Goal: Information Seeking & Learning: Find specific fact

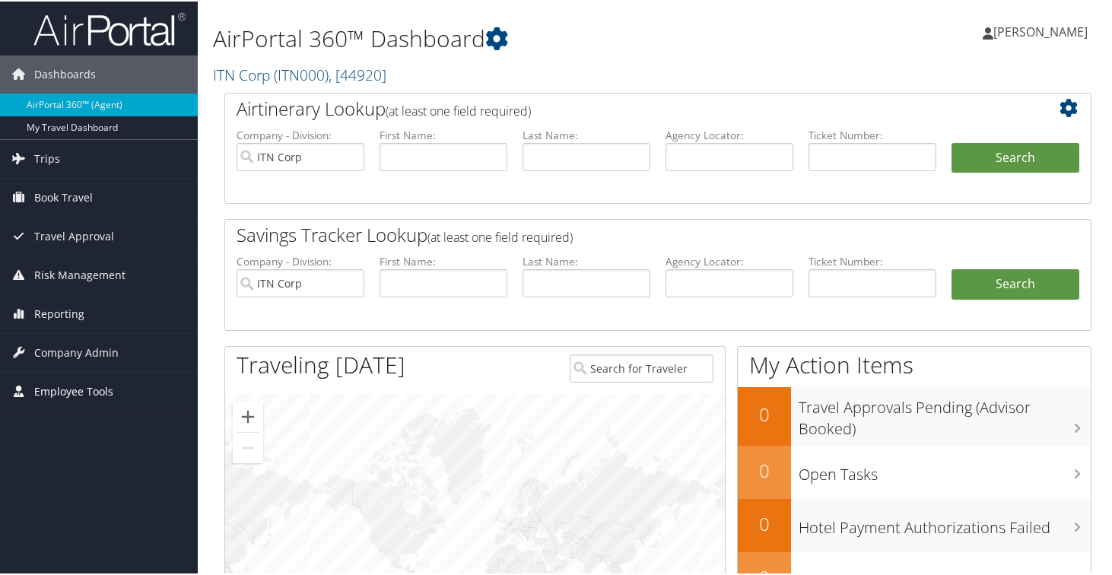
click at [91, 396] on span "Employee Tools" at bounding box center [73, 390] width 79 height 38
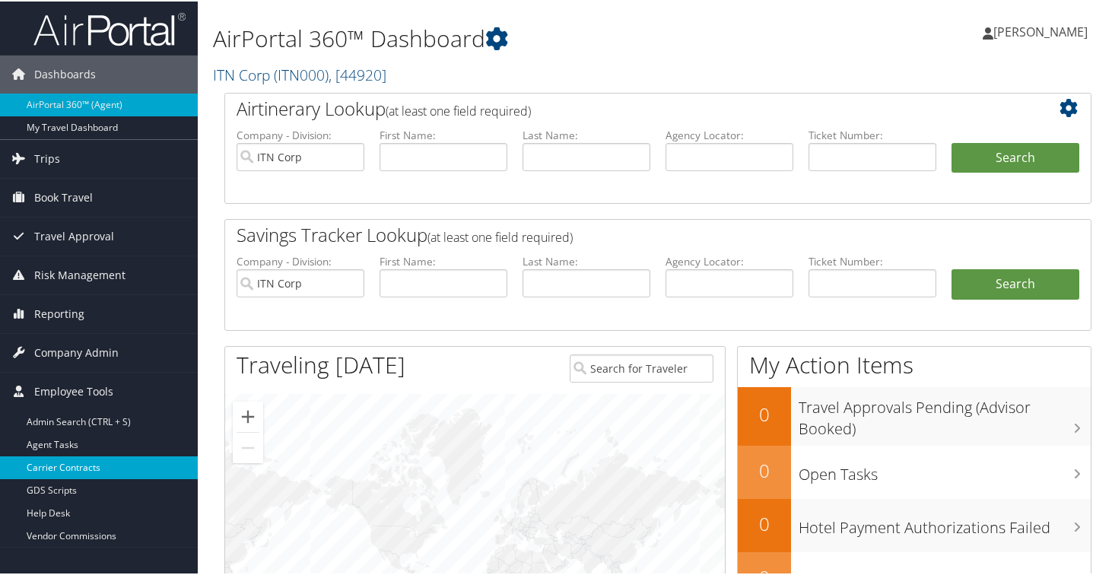
click at [63, 473] on link "Carrier Contracts" at bounding box center [99, 466] width 198 height 23
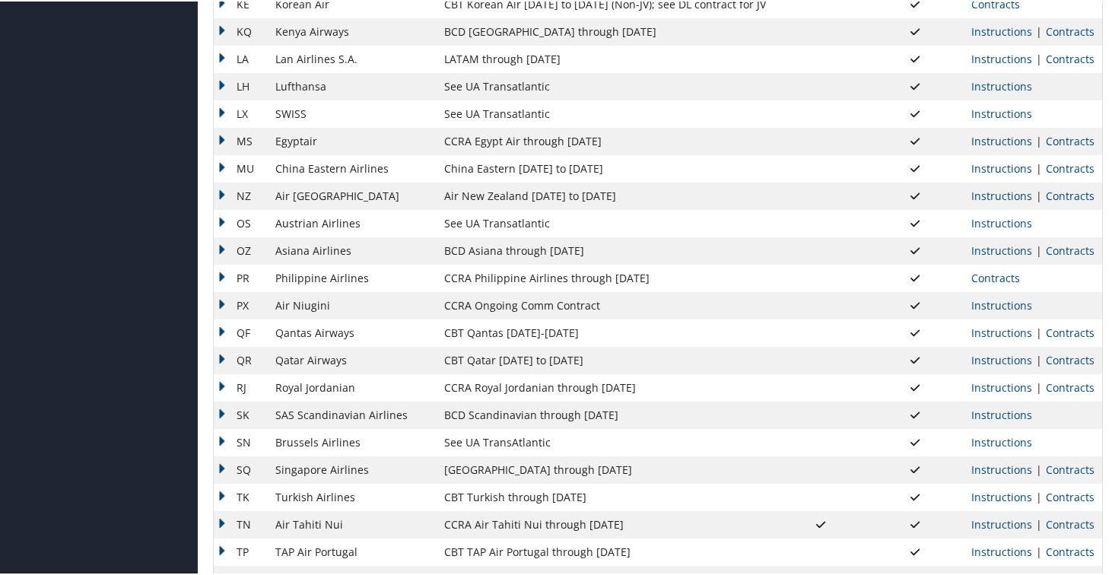
scroll to position [1021, 0]
click at [1053, 167] on link "Contracts" at bounding box center [1070, 168] width 49 height 14
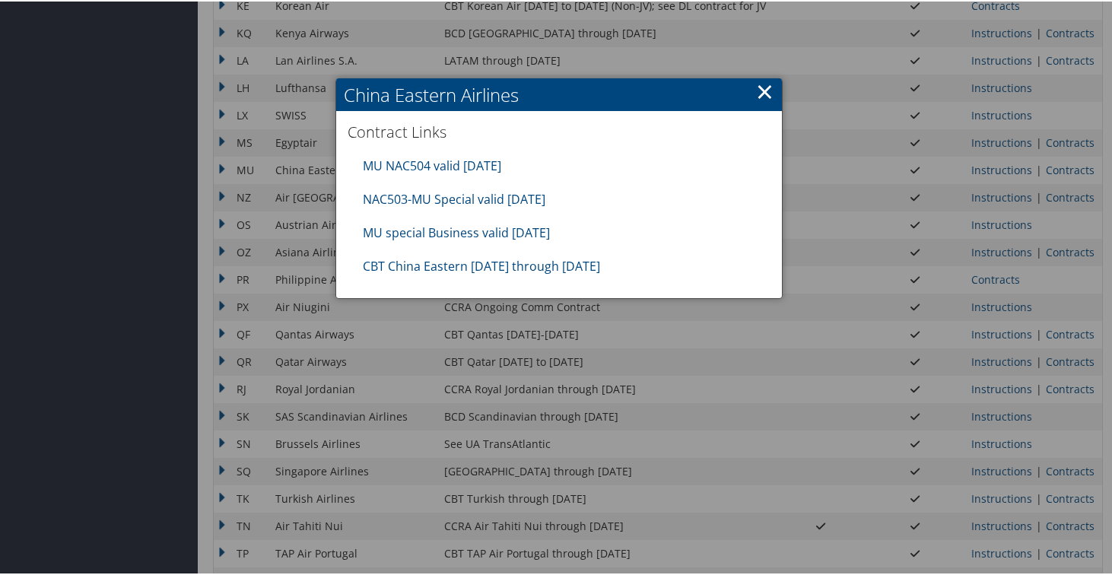
click at [441, 152] on div "MU NAC504 valid 31DEC25" at bounding box center [559, 164] width 408 height 33
click at [441, 161] on link "MU NAC504 valid 31DEC25" at bounding box center [432, 164] width 138 height 17
click at [519, 263] on link "CBT China Eastern 07.01.25 through 09.30.25" at bounding box center [481, 264] width 237 height 17
click at [760, 94] on link "×" at bounding box center [765, 90] width 18 height 30
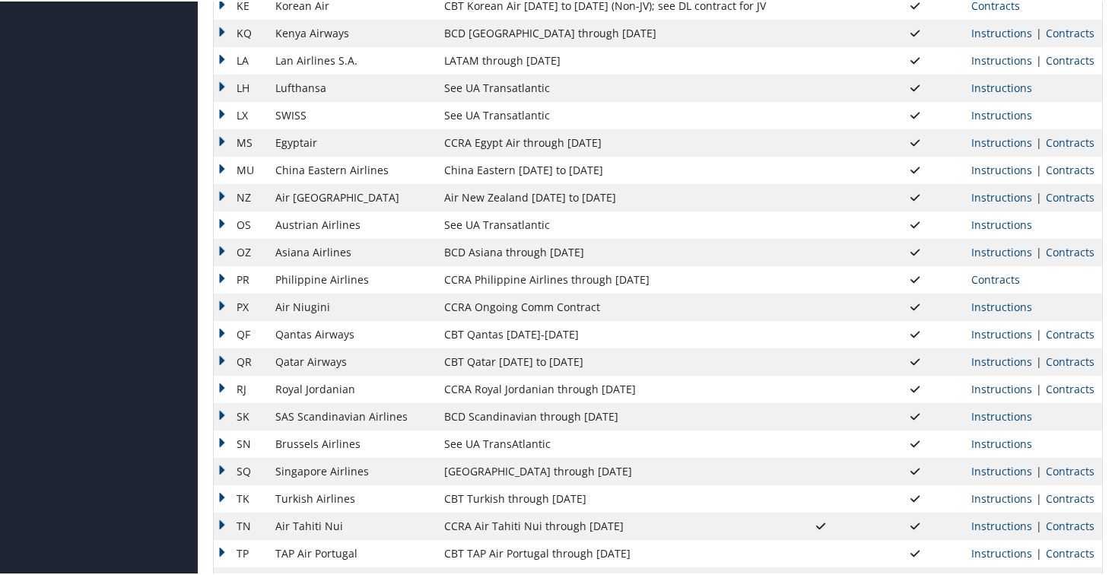
click at [224, 193] on td "NZ" at bounding box center [241, 196] width 54 height 27
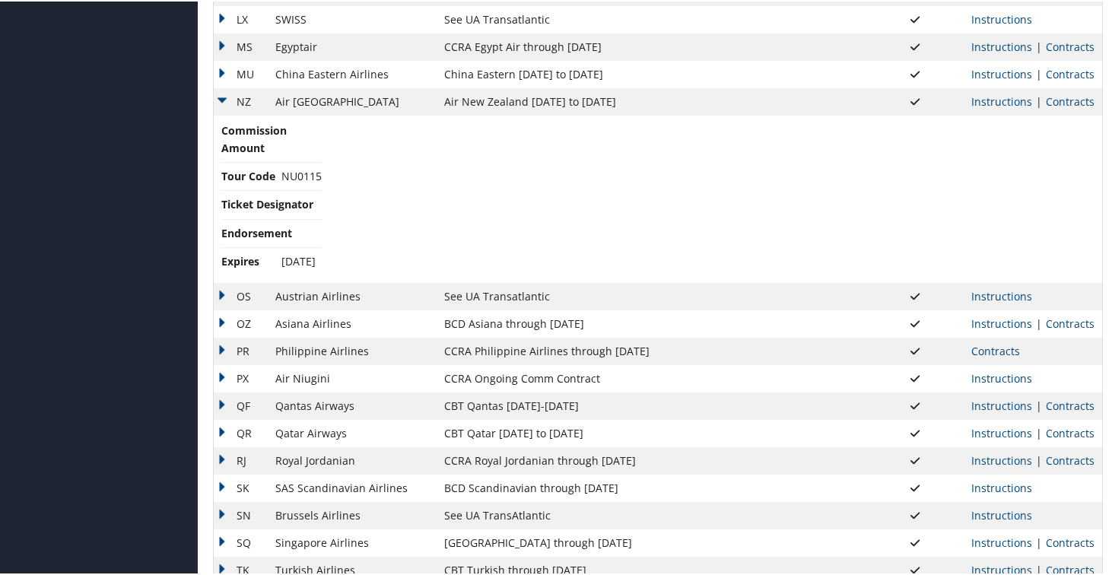
scroll to position [1123, 0]
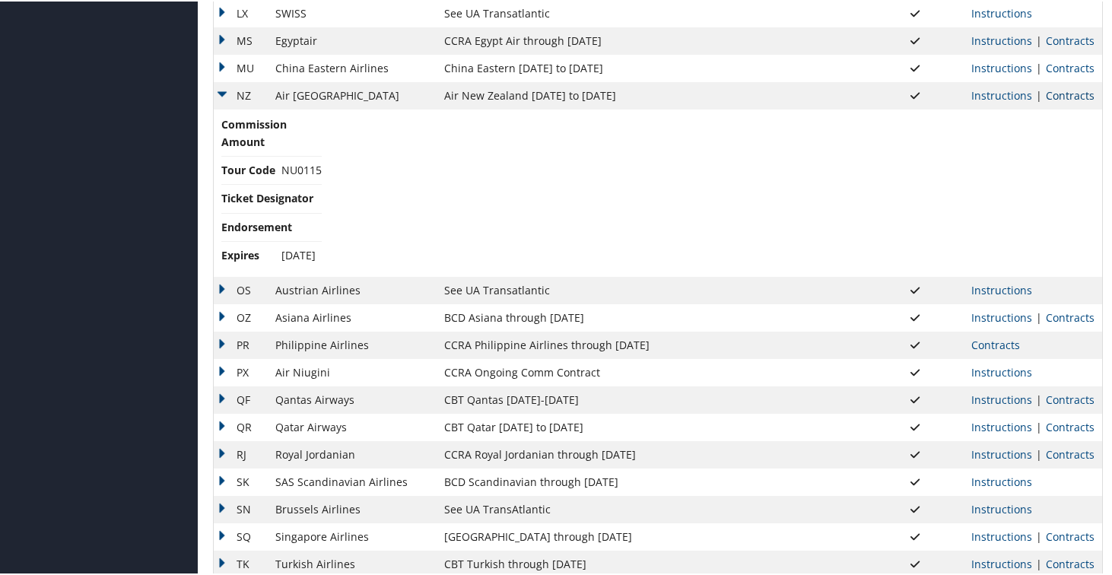
click at [1061, 97] on link "Contracts" at bounding box center [1070, 94] width 49 height 14
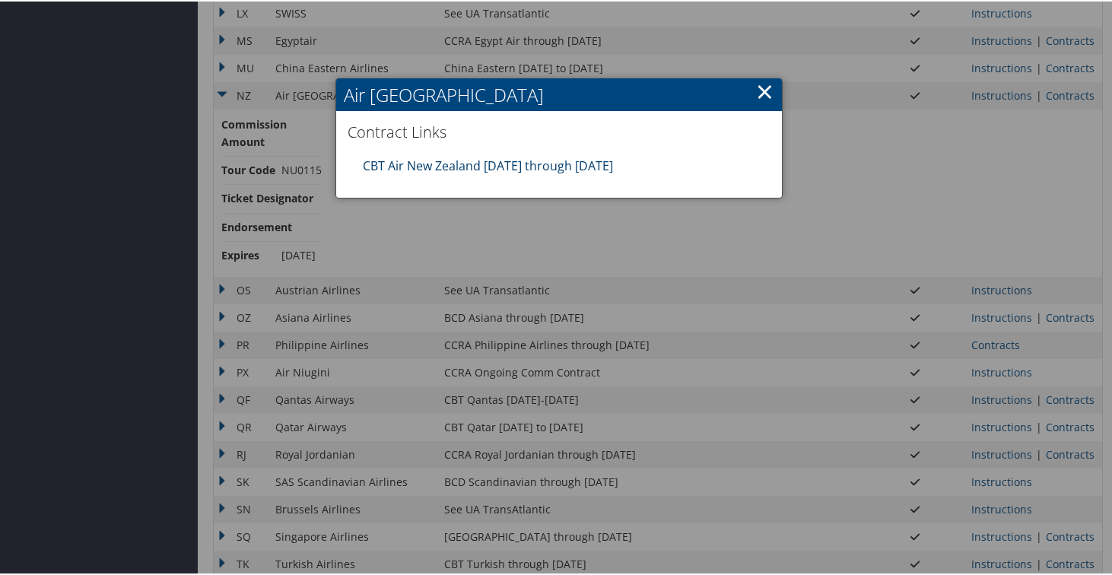
click at [508, 168] on link "CBT Air New Zealand 07.01.25 through 06.30.26" at bounding box center [488, 164] width 250 height 17
click at [762, 90] on link "×" at bounding box center [765, 90] width 18 height 30
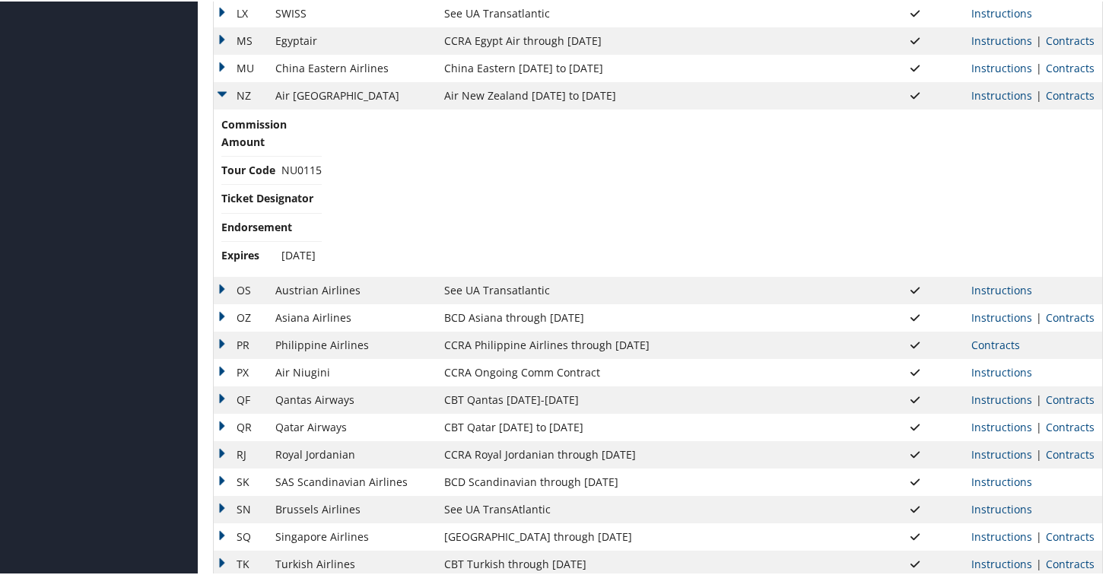
click at [228, 91] on td "NZ" at bounding box center [241, 94] width 54 height 27
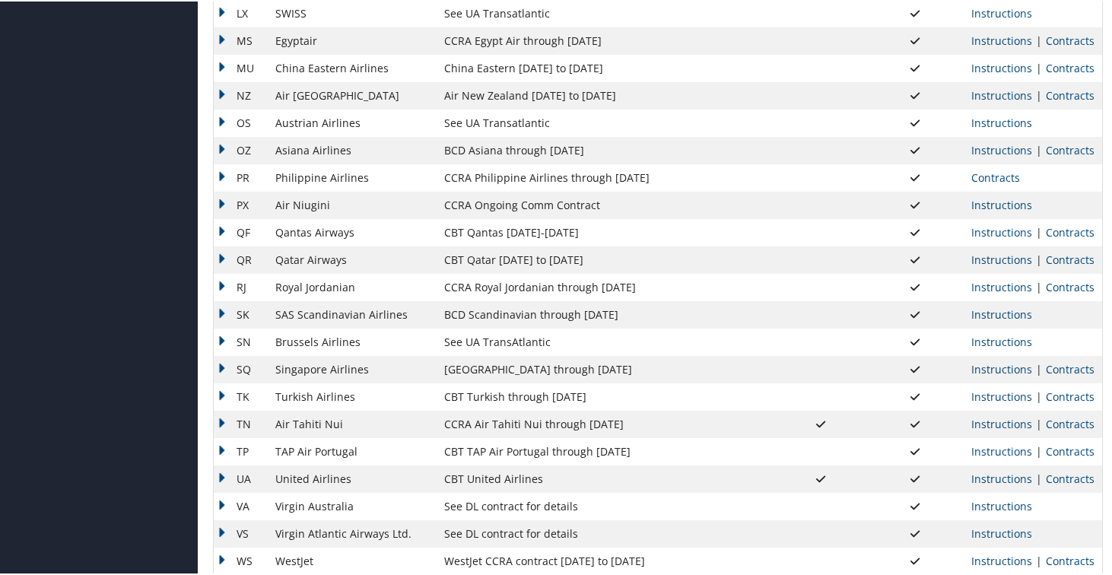
click at [223, 118] on td "OS" at bounding box center [241, 121] width 54 height 27
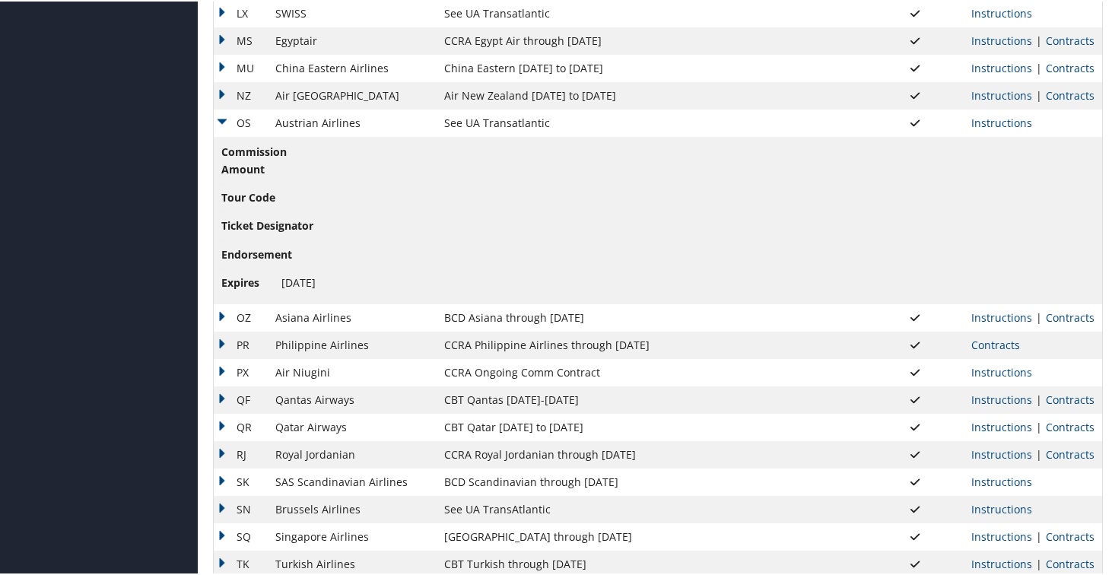
click at [222, 123] on td "OS" at bounding box center [241, 121] width 54 height 27
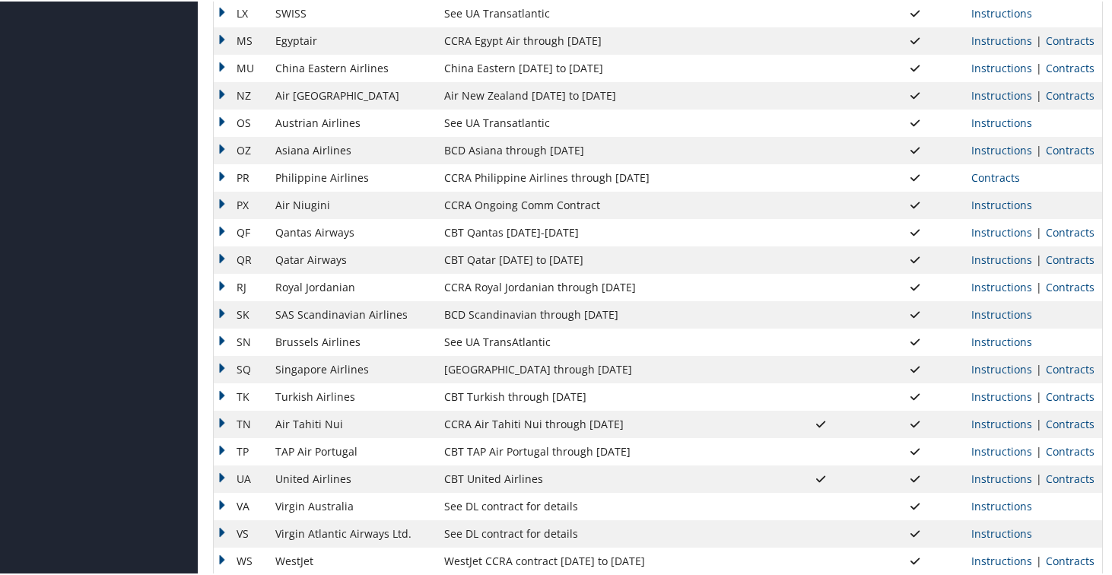
click at [222, 154] on td "OZ" at bounding box center [241, 148] width 54 height 27
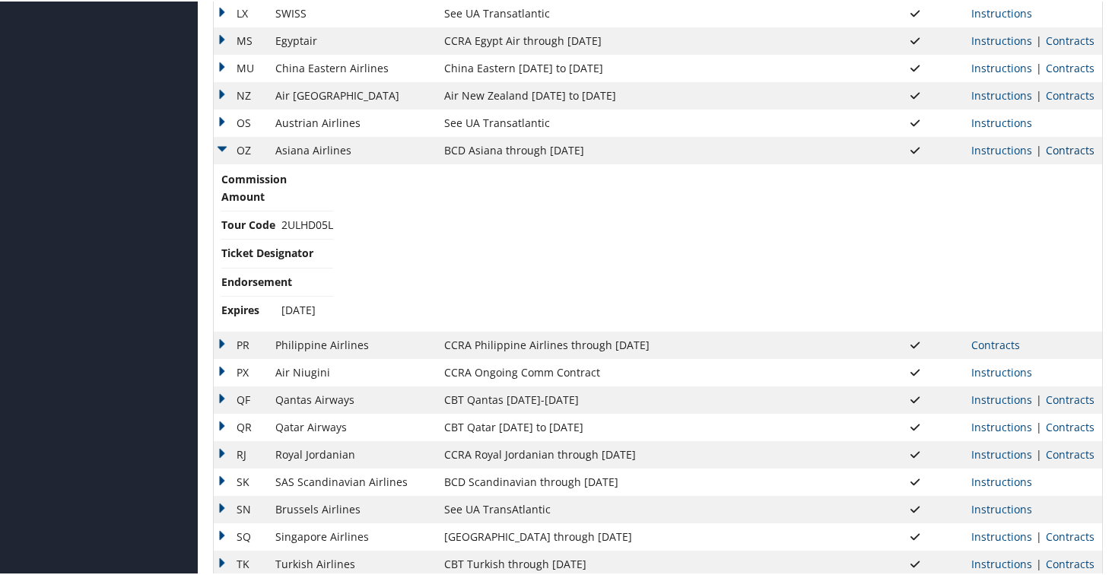
click at [1058, 150] on link "Contracts" at bounding box center [1070, 149] width 49 height 14
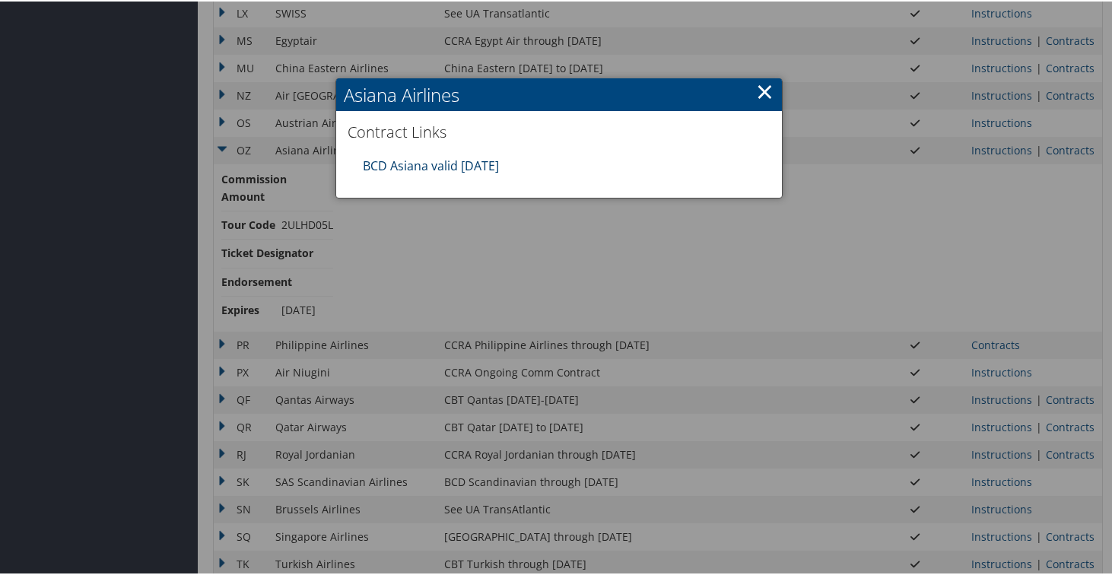
click at [431, 168] on link "BCD Asiana valid 31MAR26" at bounding box center [431, 164] width 136 height 17
click at [758, 88] on link "×" at bounding box center [765, 90] width 18 height 30
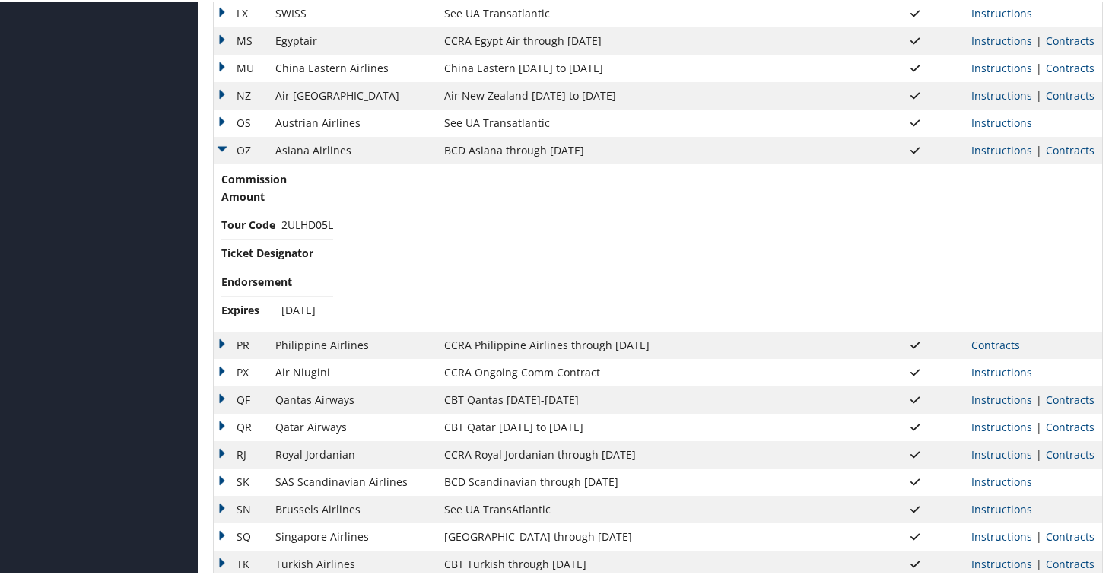
click at [222, 143] on td "OZ" at bounding box center [241, 148] width 54 height 27
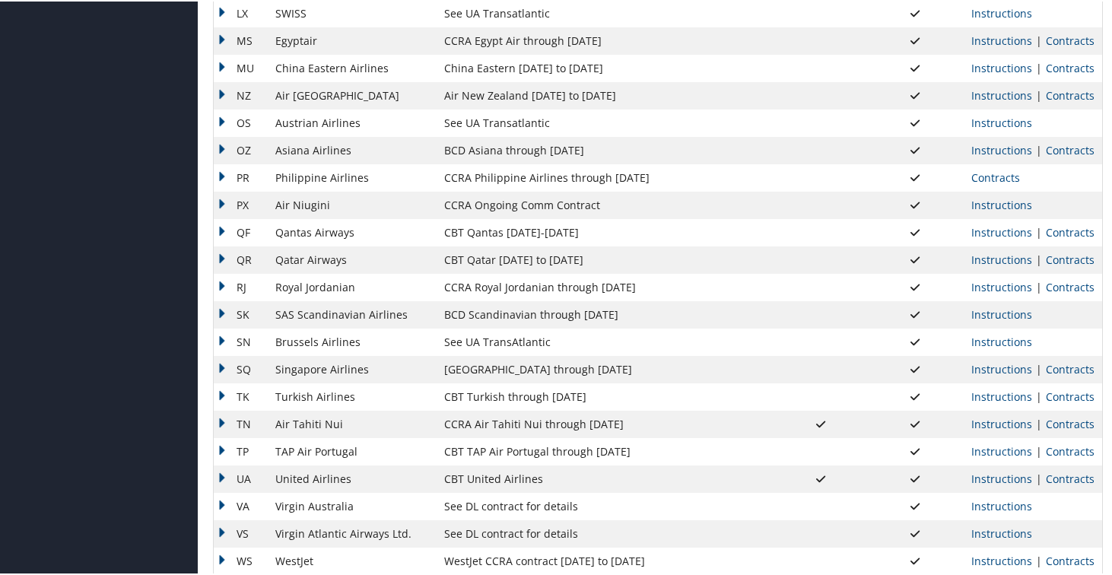
click at [227, 177] on td "PR" at bounding box center [241, 176] width 54 height 27
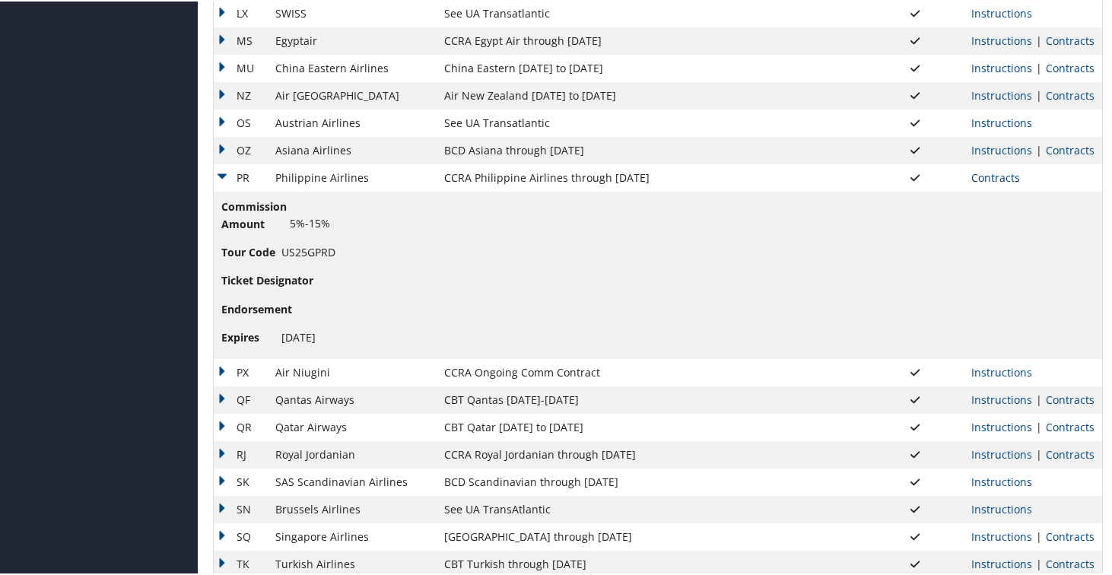
click at [995, 180] on link "Contracts" at bounding box center [996, 176] width 49 height 14
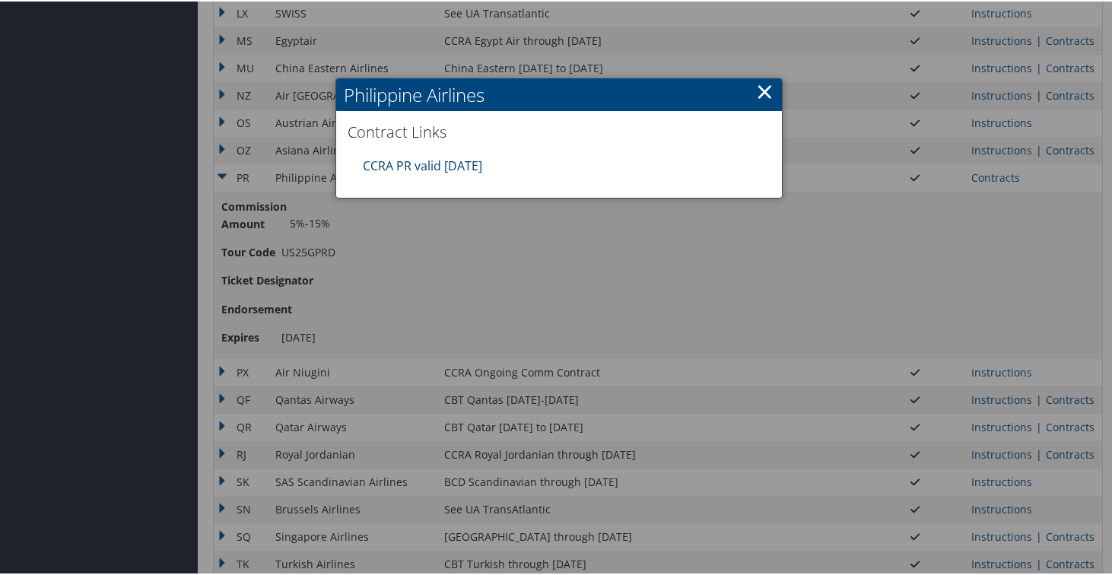
click at [447, 163] on link "CCRA PR valid 31DEC25" at bounding box center [422, 164] width 119 height 17
click at [761, 85] on link "×" at bounding box center [765, 90] width 18 height 30
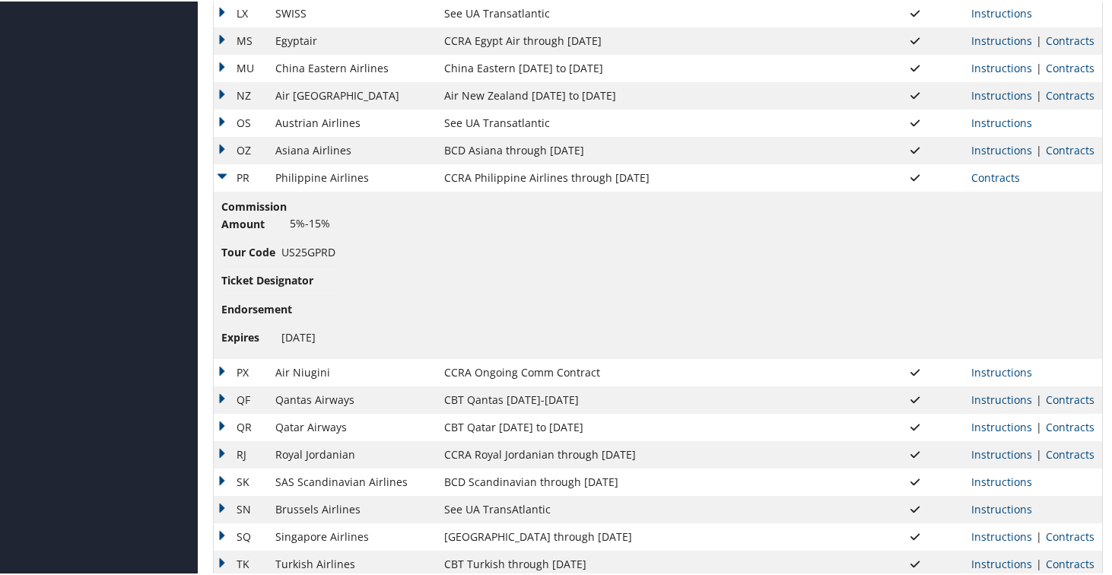
click at [230, 175] on td "PR" at bounding box center [241, 176] width 54 height 27
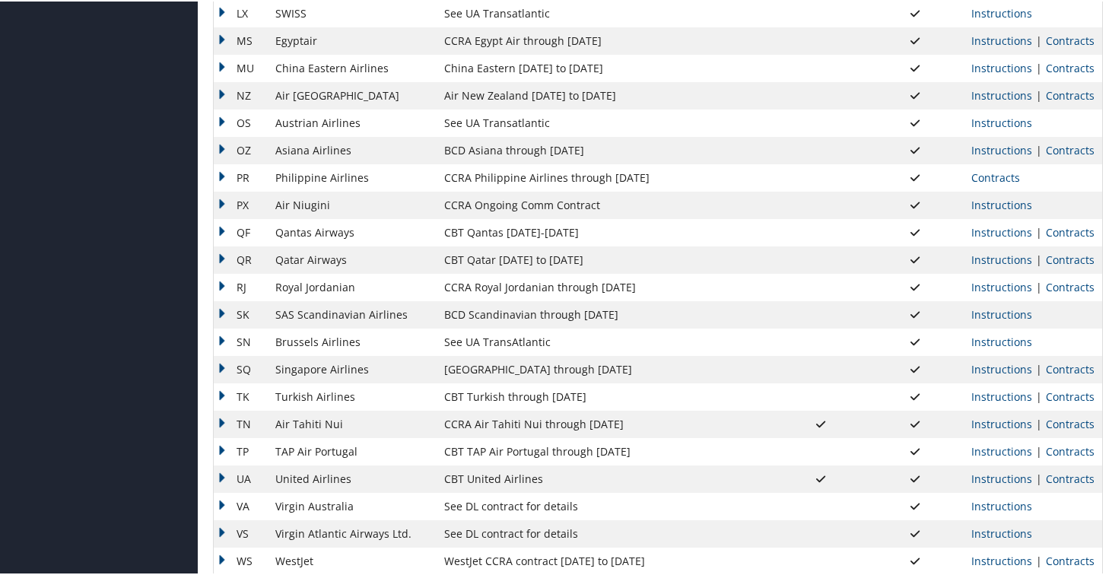
click at [220, 200] on td "PX" at bounding box center [241, 203] width 54 height 27
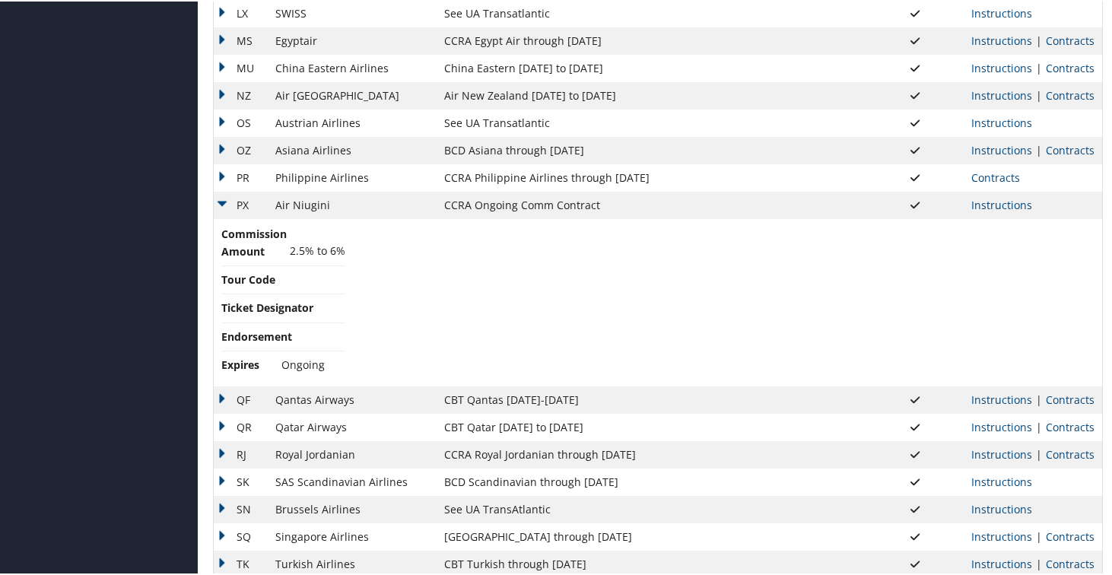
click at [228, 200] on td "PX" at bounding box center [241, 203] width 54 height 27
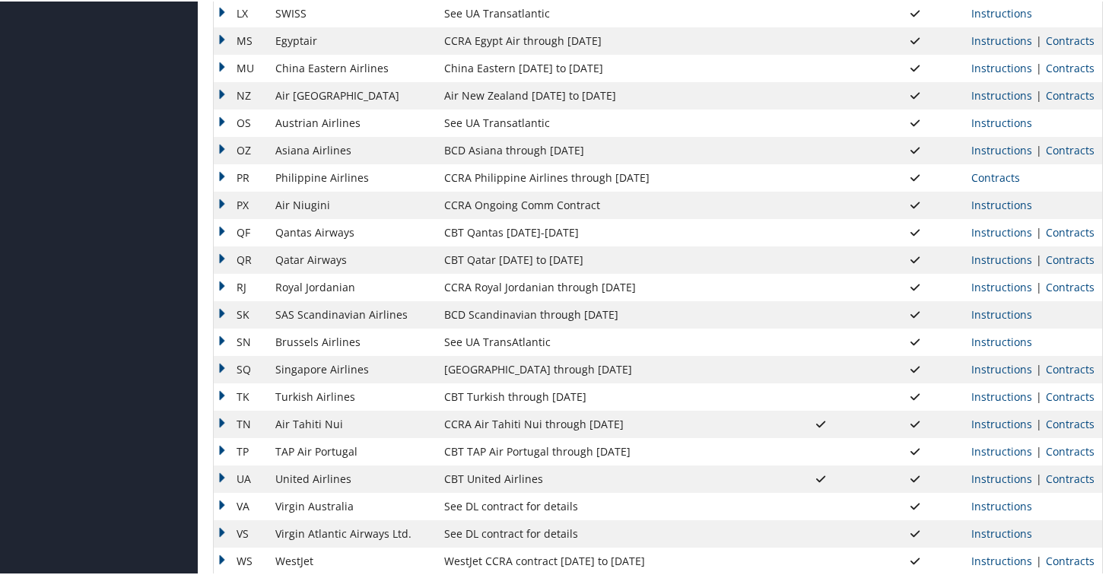
click at [215, 233] on td "QF" at bounding box center [241, 231] width 54 height 27
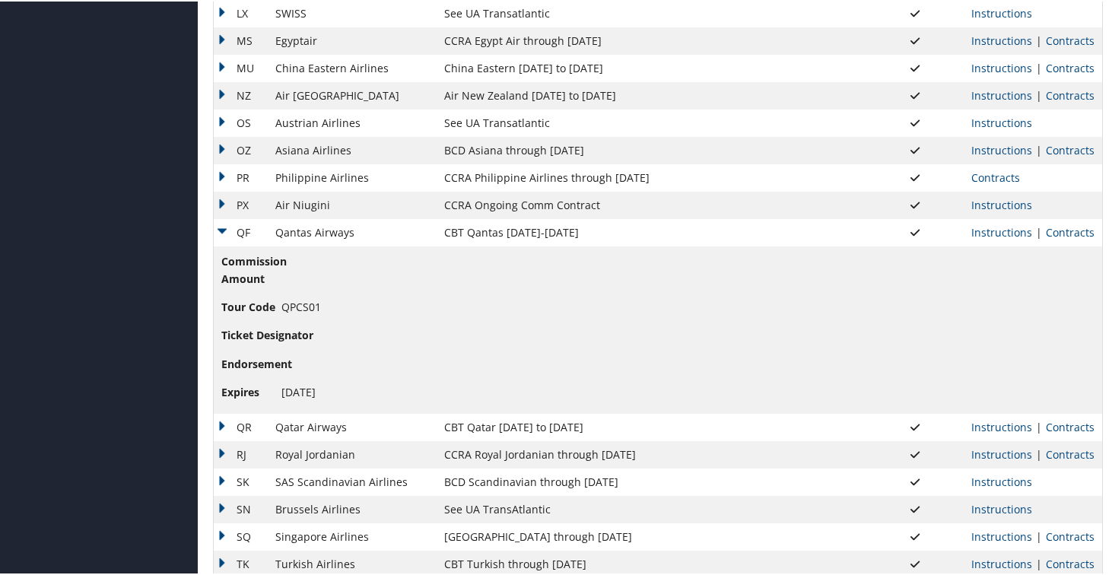
click at [222, 229] on td "QF" at bounding box center [241, 231] width 54 height 27
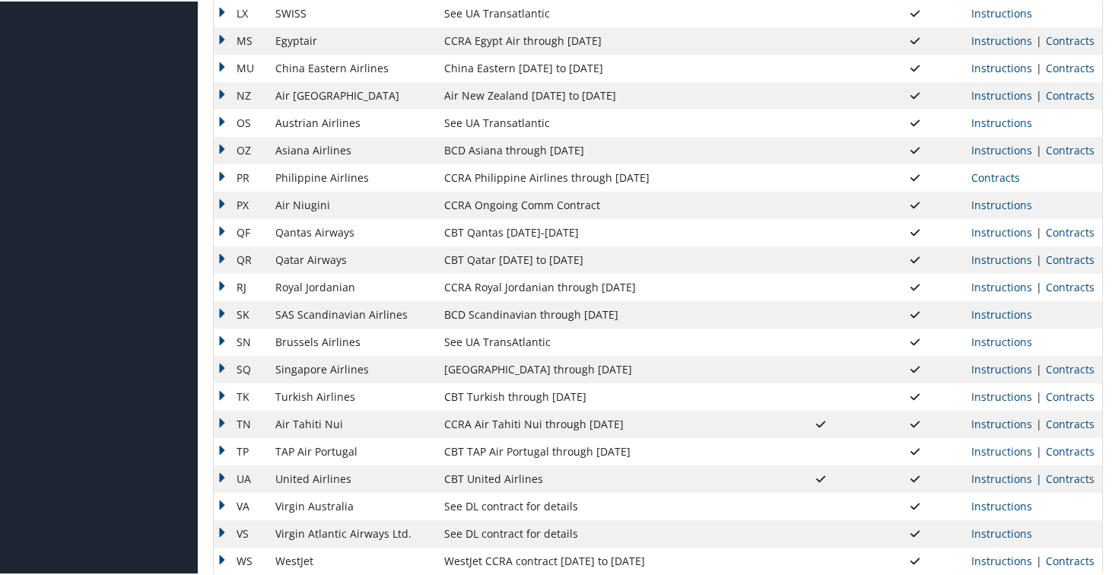
click at [222, 259] on td "QR" at bounding box center [241, 258] width 54 height 27
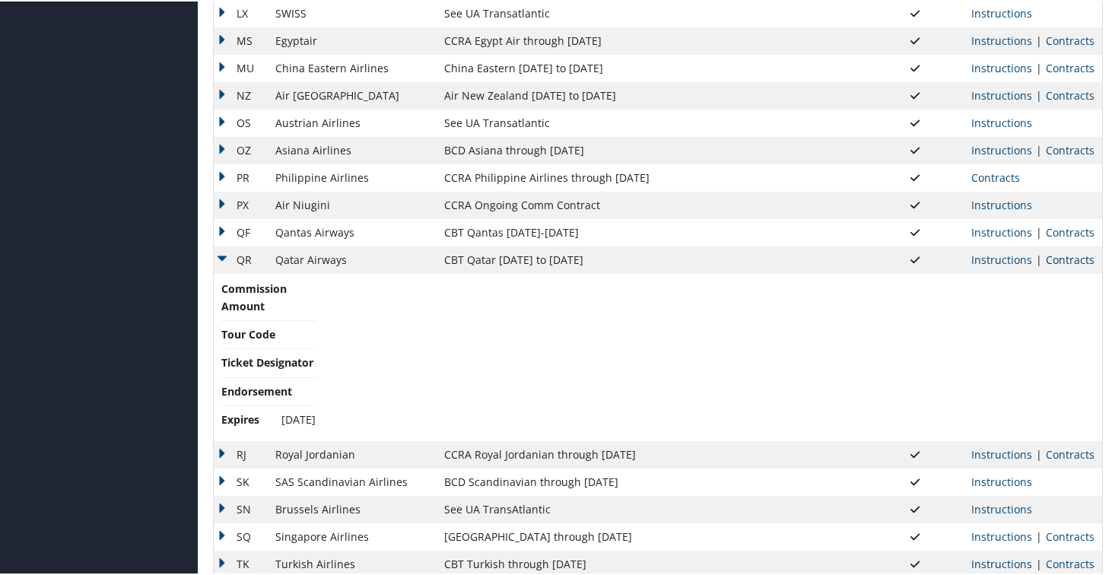
click at [1048, 259] on link "Contracts" at bounding box center [1070, 258] width 49 height 14
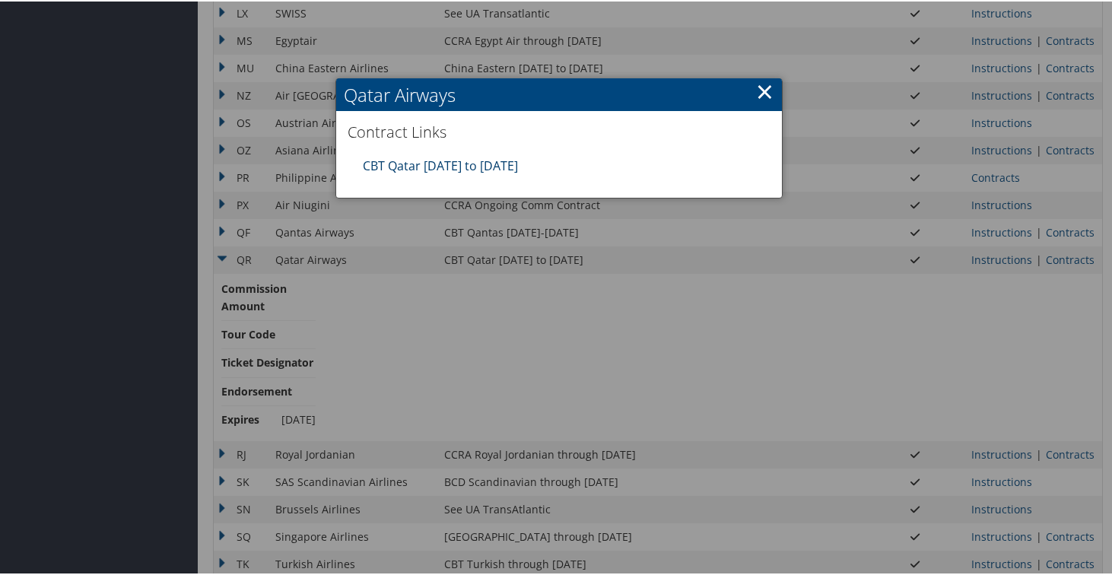
click at [482, 170] on link "CBT Qatar 4.1.25 to 03.31.26" at bounding box center [440, 164] width 155 height 17
click at [756, 85] on link "×" at bounding box center [765, 90] width 18 height 30
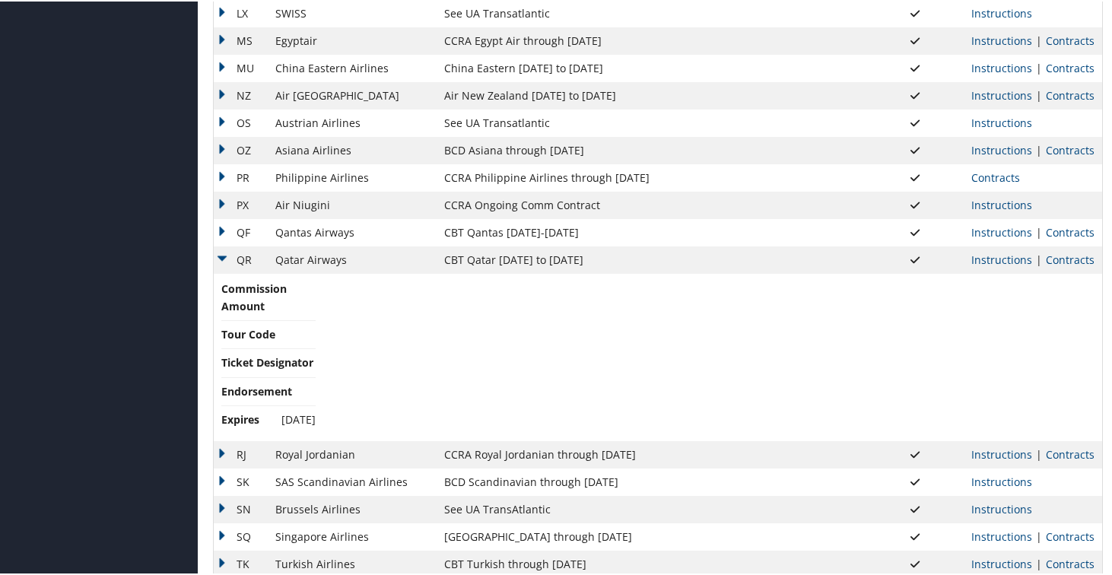
click at [217, 243] on td "QF" at bounding box center [241, 231] width 54 height 27
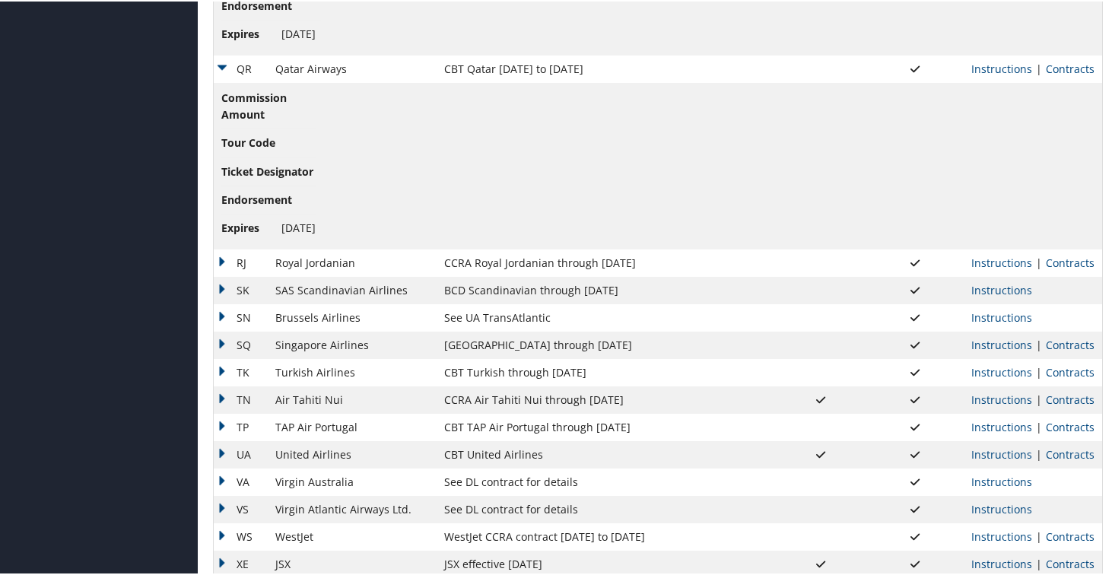
scroll to position [1358, 0]
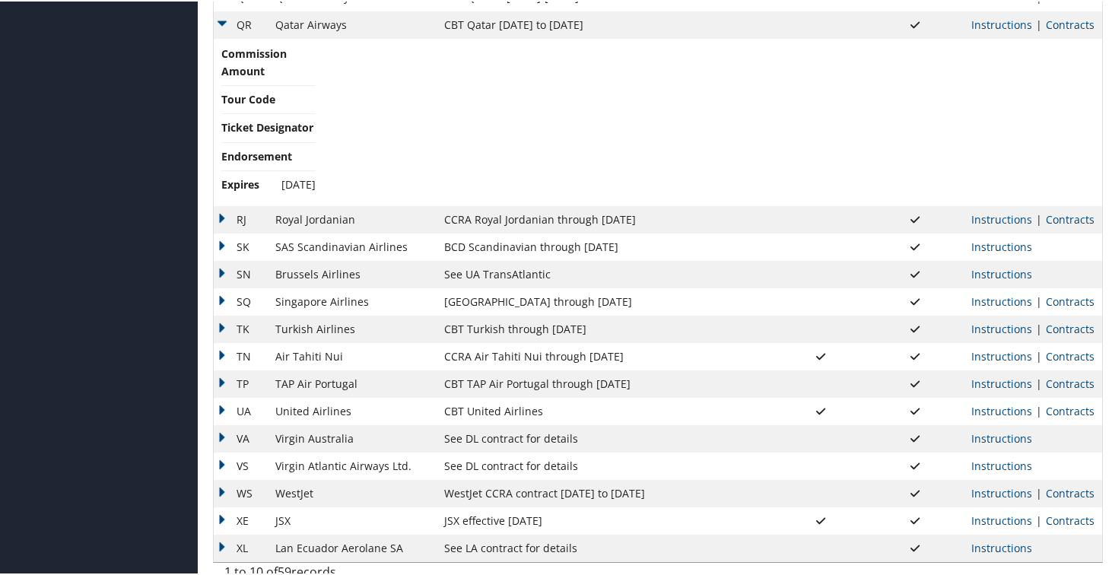
click at [224, 28] on td "QR" at bounding box center [241, 23] width 54 height 27
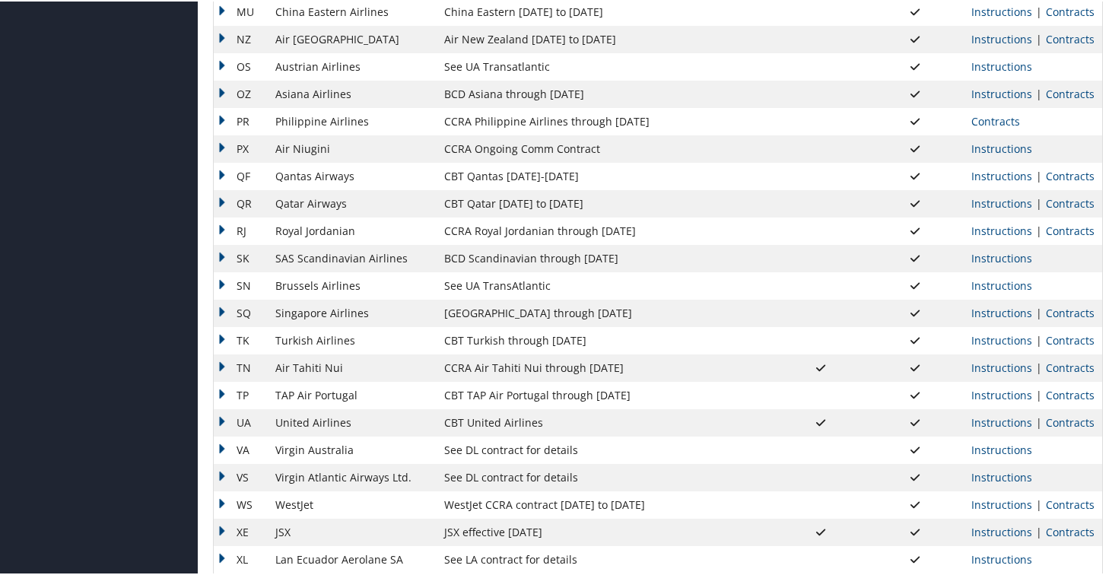
scroll to position [1203, 0]
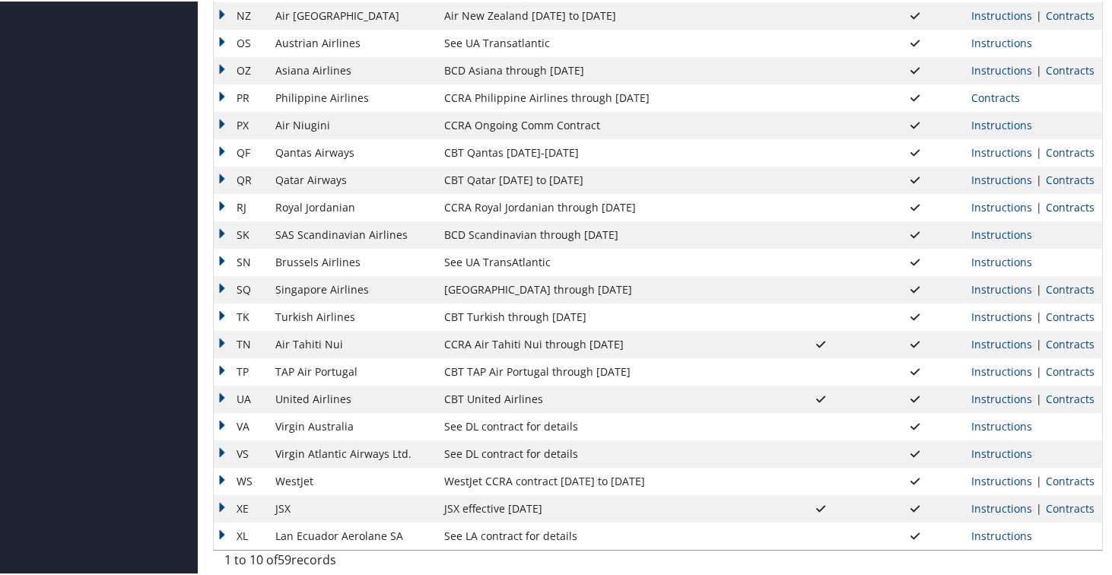
click at [1055, 206] on link "Contracts" at bounding box center [1070, 206] width 49 height 14
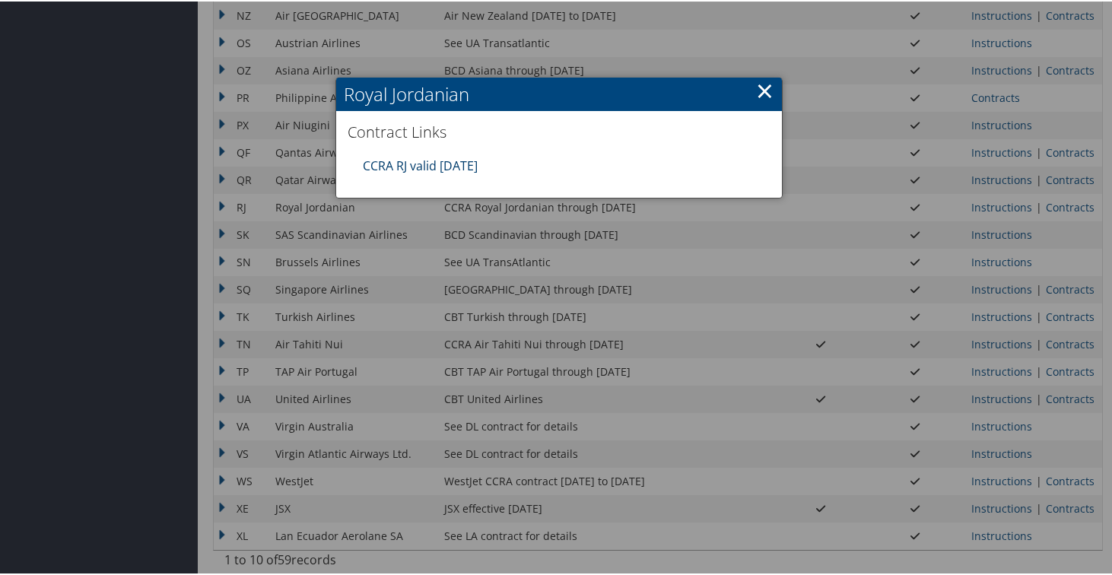
click at [421, 168] on link "CCRA RJ valid 31DEC25" at bounding box center [420, 164] width 115 height 17
click at [759, 87] on link "×" at bounding box center [765, 89] width 18 height 30
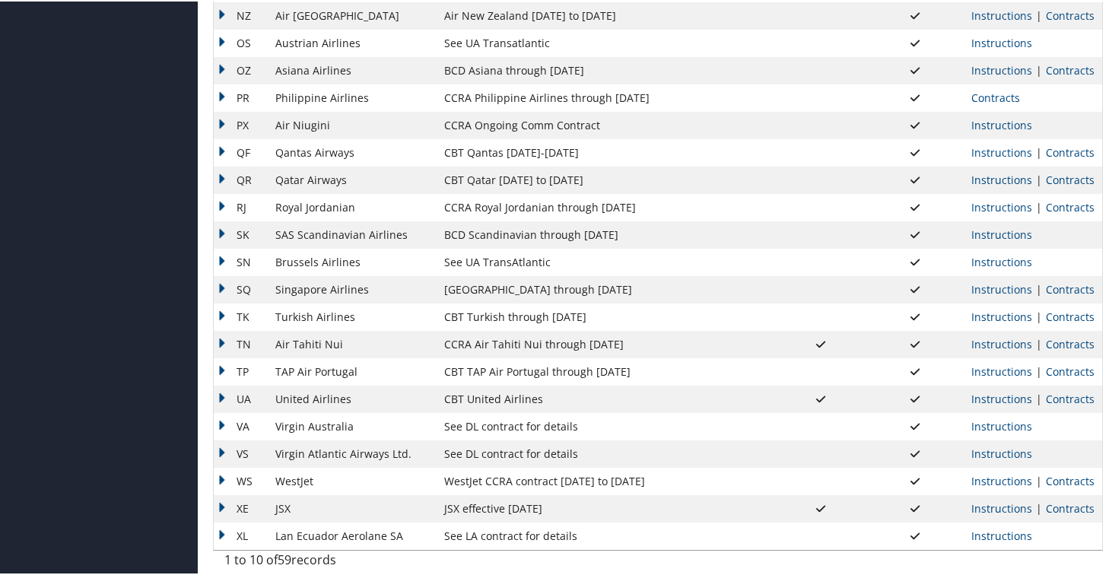
click at [227, 232] on td "SK" at bounding box center [241, 233] width 54 height 27
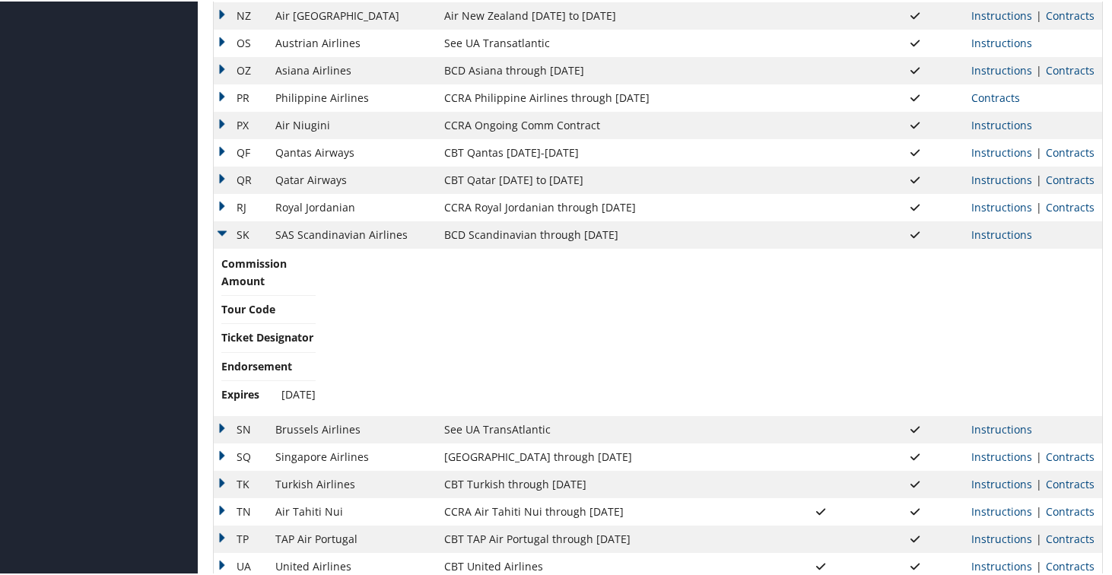
click at [222, 231] on td "SK" at bounding box center [241, 233] width 54 height 27
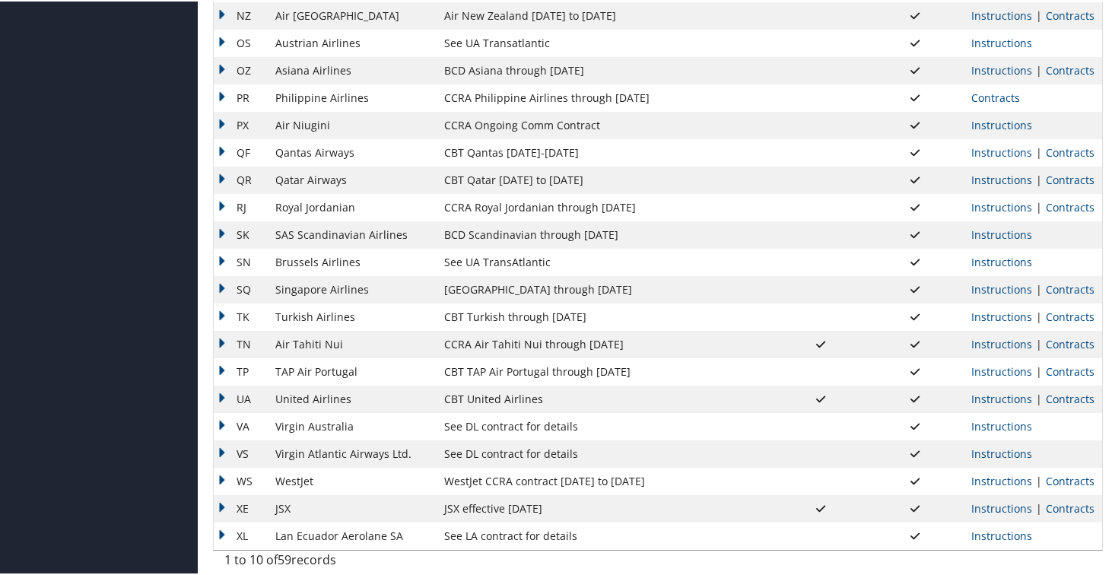
click at [224, 259] on td "SN" at bounding box center [241, 260] width 54 height 27
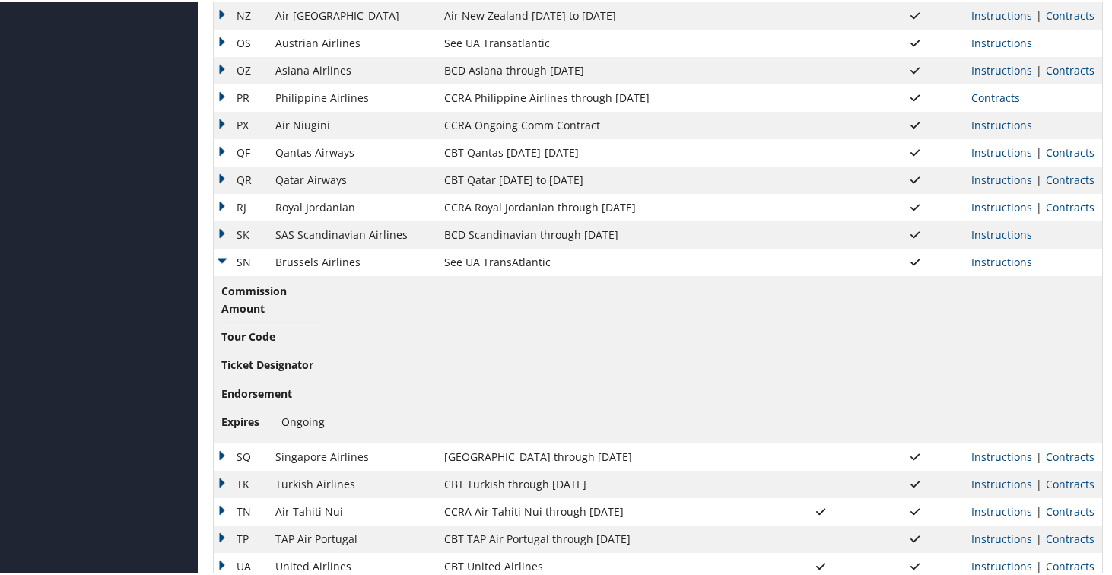
click at [224, 257] on td "SN" at bounding box center [241, 260] width 54 height 27
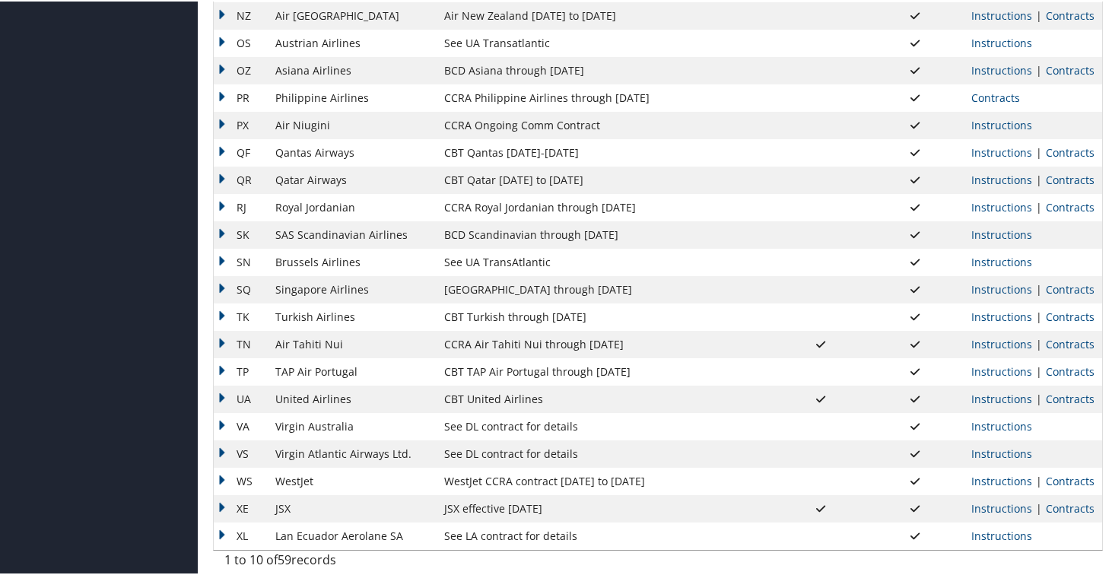
click at [218, 291] on td "SQ" at bounding box center [241, 288] width 54 height 27
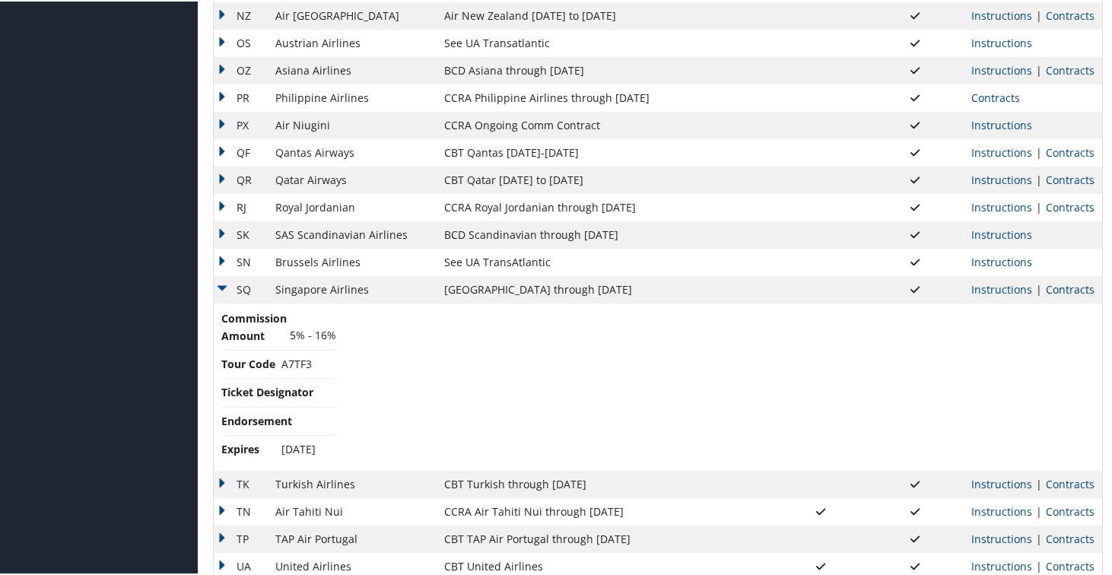
click at [1051, 290] on link "Contracts" at bounding box center [1070, 288] width 49 height 14
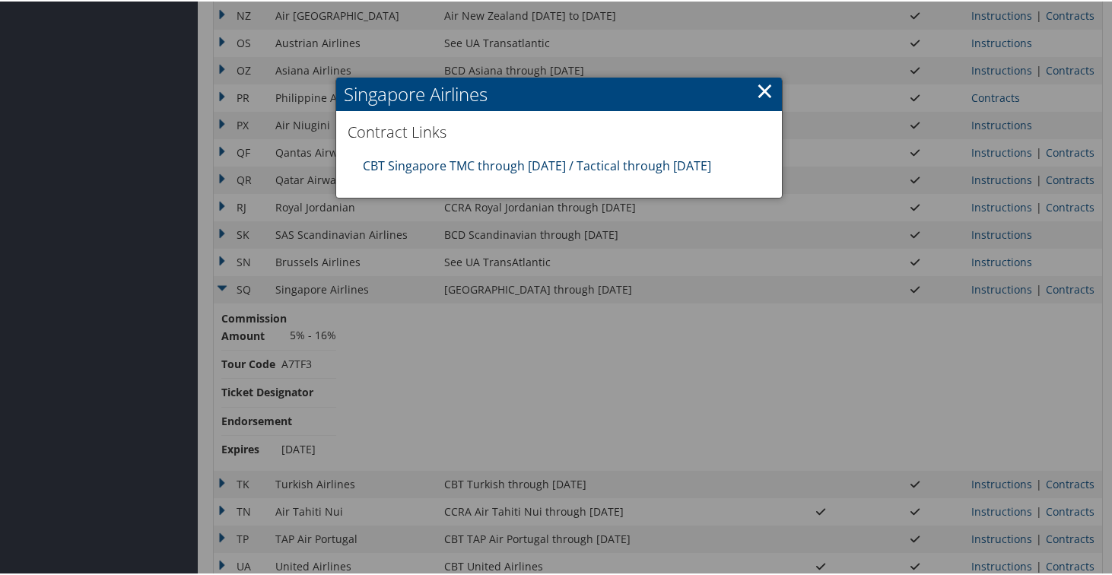
click at [484, 166] on link "CBT Singapore TMC through 3.31.26 / Tactical through 9.30.25" at bounding box center [537, 164] width 348 height 17
click at [759, 91] on link "×" at bounding box center [765, 89] width 18 height 30
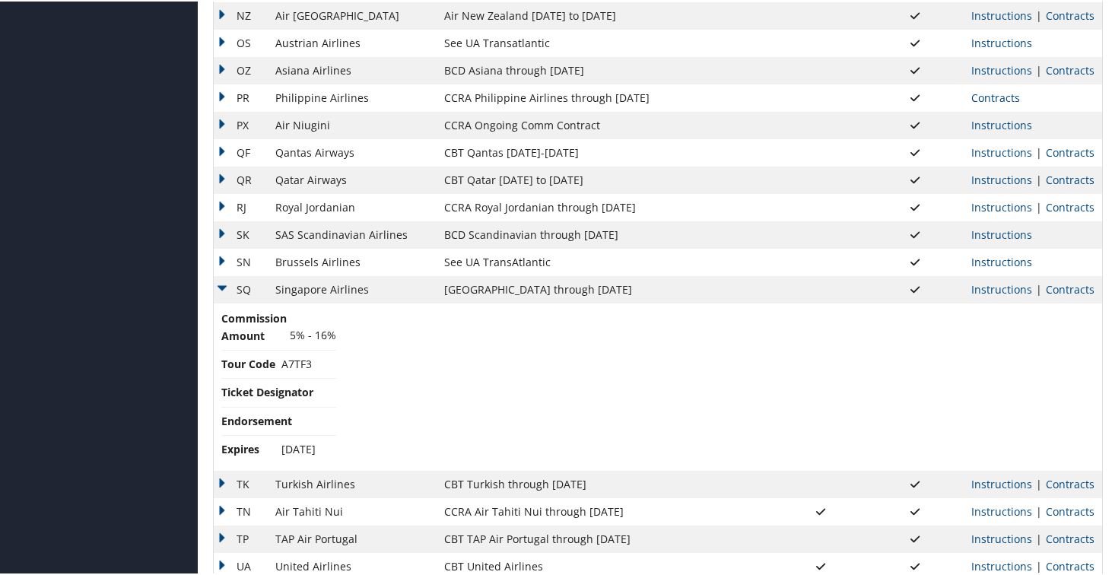
click at [218, 286] on td "SQ" at bounding box center [241, 288] width 54 height 27
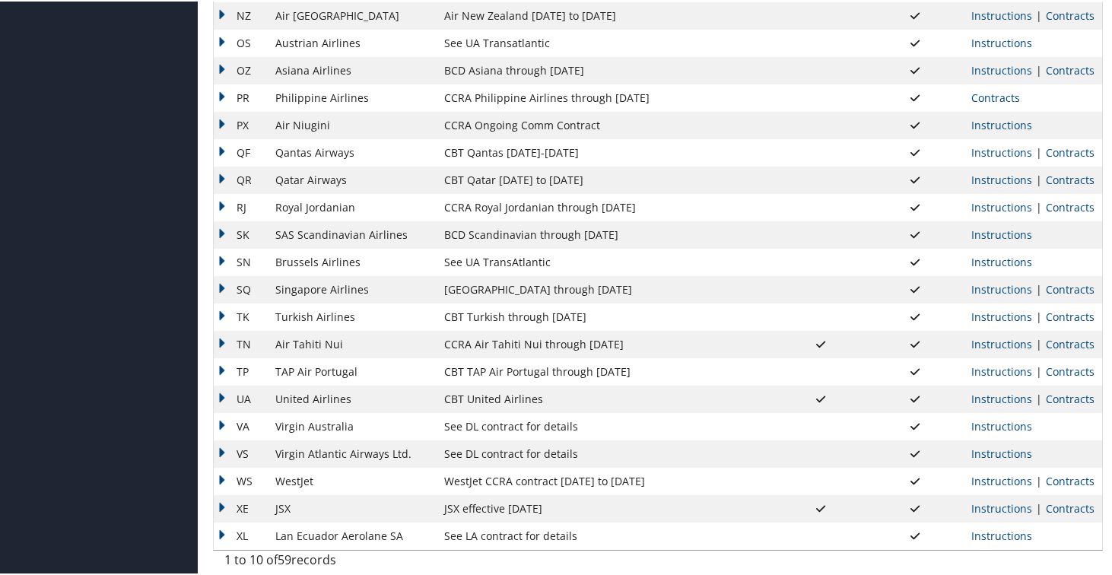
click at [228, 317] on td "TK" at bounding box center [241, 315] width 54 height 27
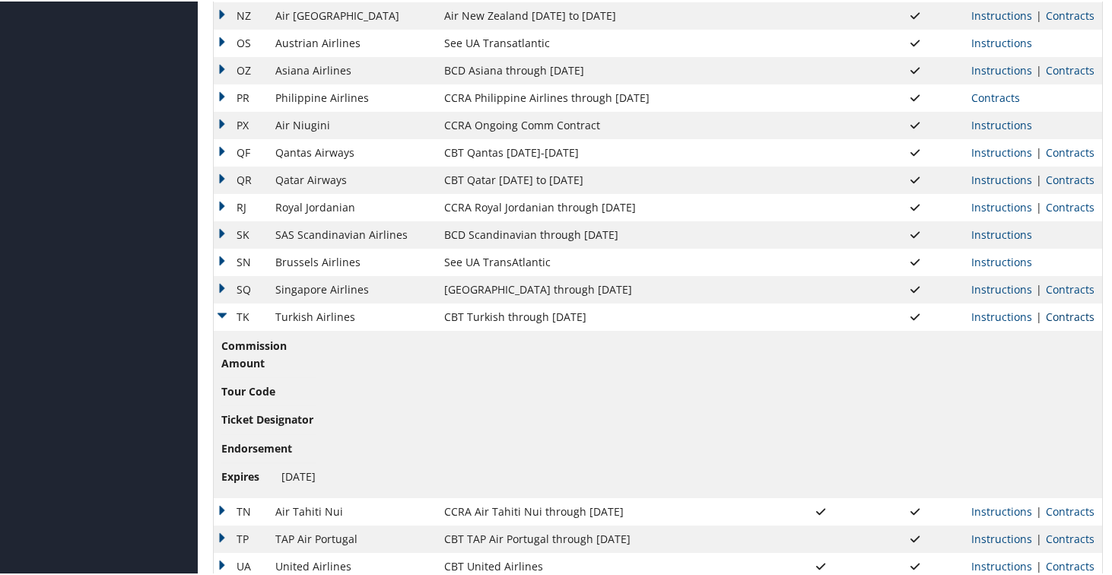
click at [1071, 313] on link "Contracts" at bounding box center [1070, 315] width 49 height 14
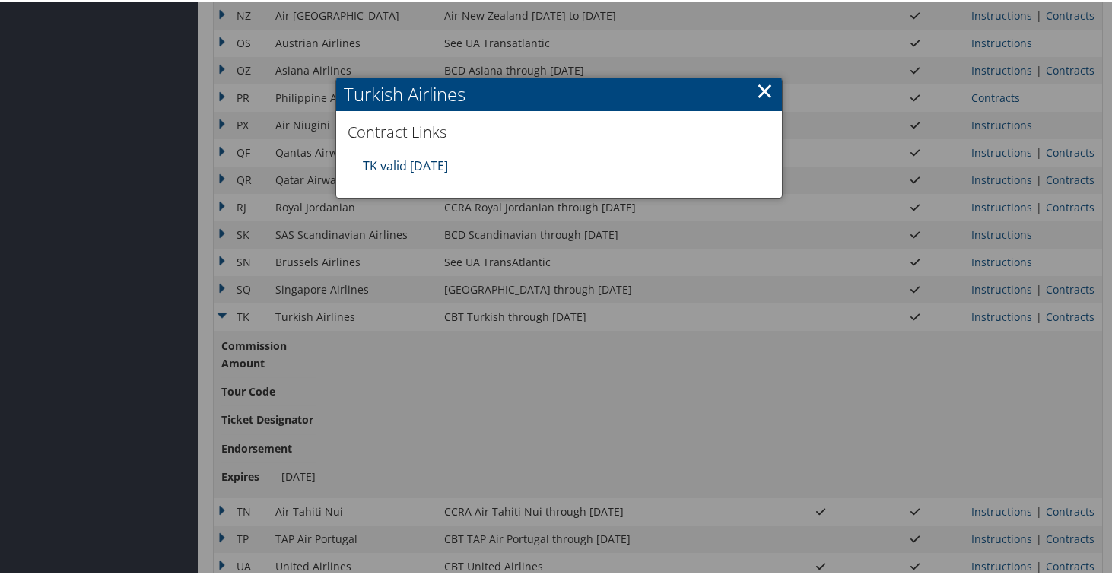
click at [395, 164] on link "TK valid 31DEC25" at bounding box center [405, 164] width 85 height 17
click at [762, 85] on link "×" at bounding box center [765, 89] width 18 height 30
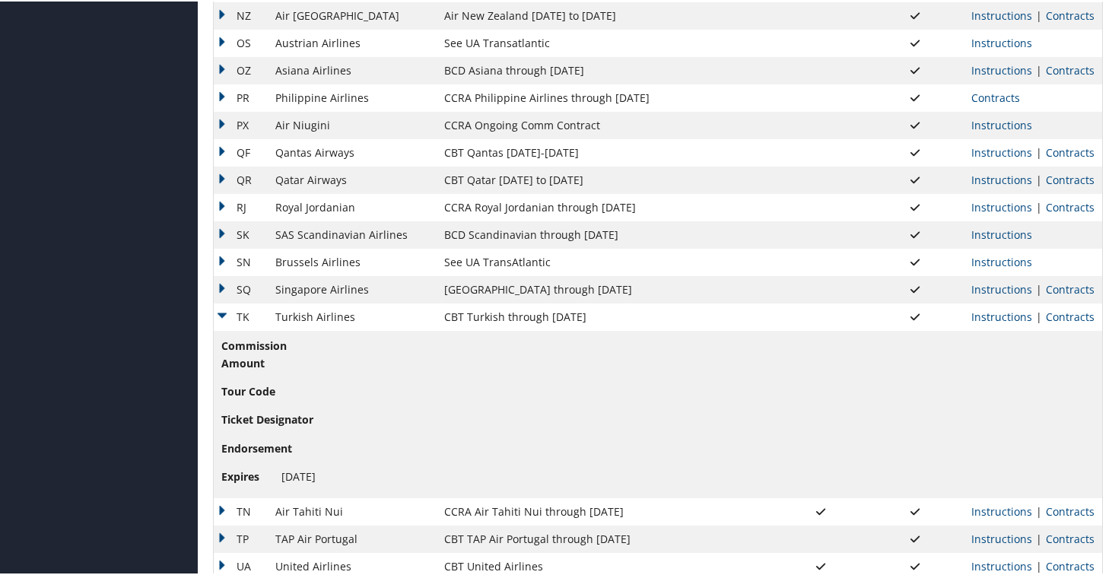
click at [228, 318] on td "TK" at bounding box center [241, 315] width 54 height 27
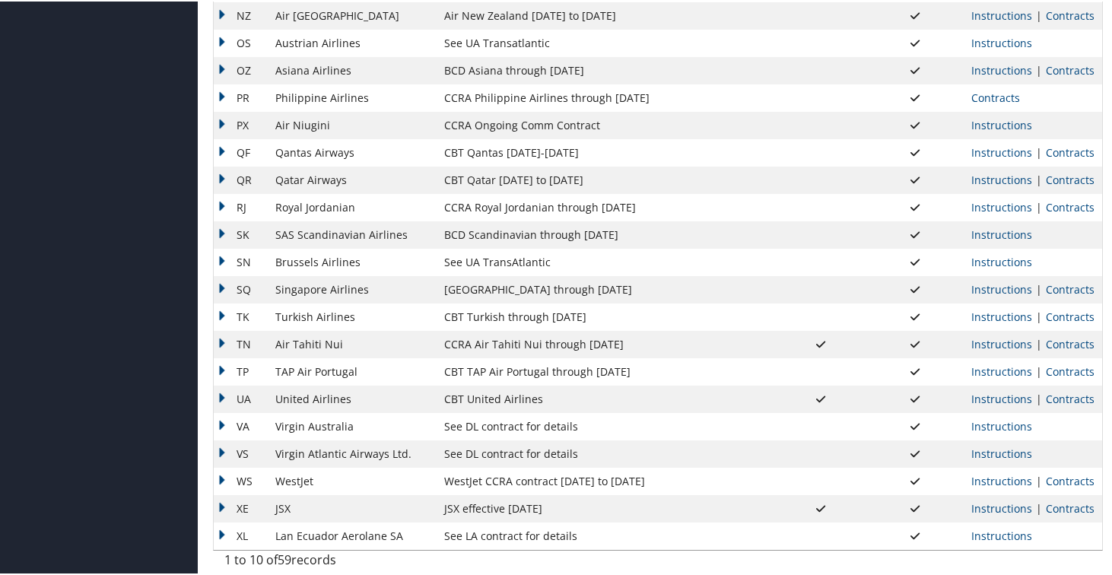
click at [220, 342] on td "TN" at bounding box center [241, 342] width 54 height 27
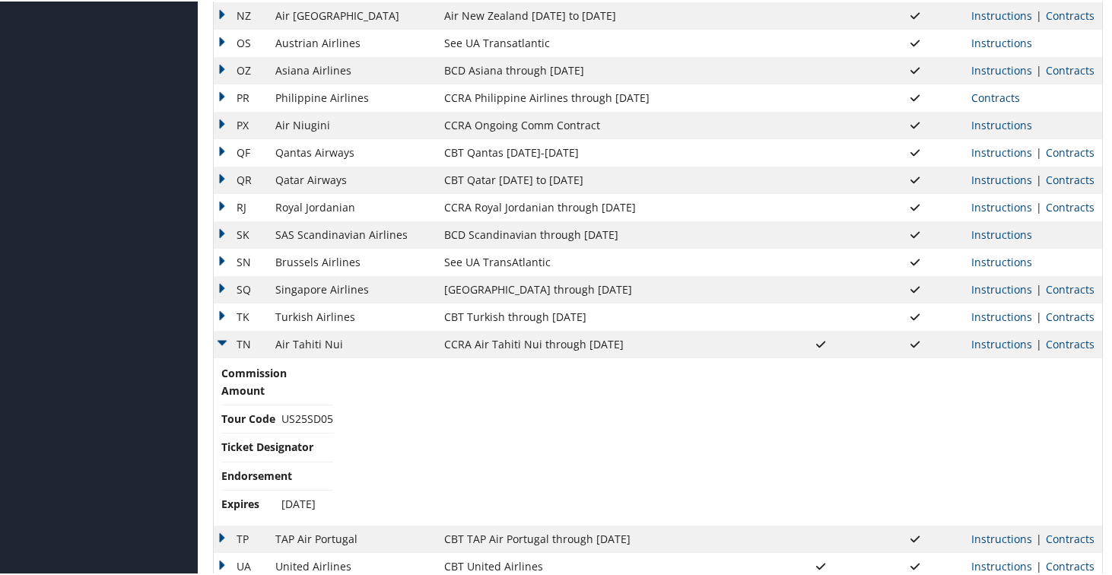
scroll to position [1370, 0]
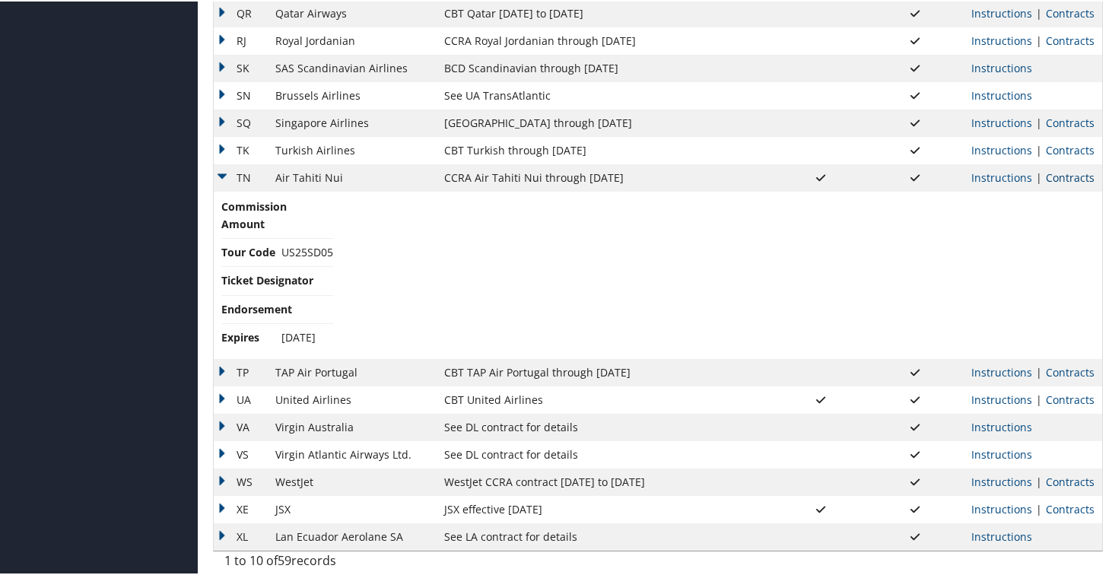
click at [1070, 181] on link "Contracts" at bounding box center [1070, 176] width 49 height 14
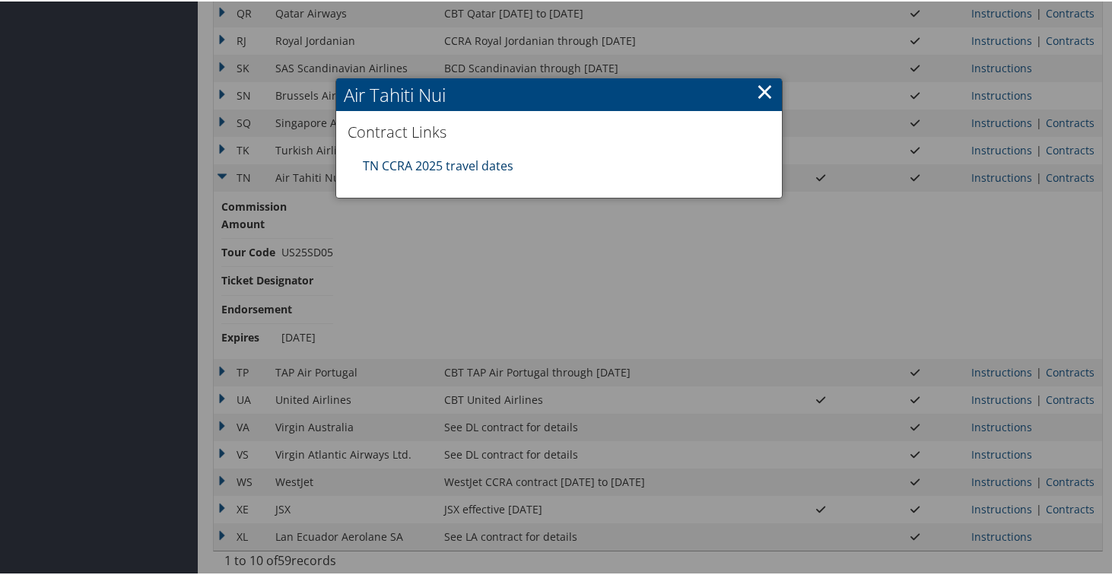
click at [399, 161] on link "TN CCRA 2025 travel dates" at bounding box center [438, 164] width 151 height 17
click at [761, 91] on link "×" at bounding box center [765, 90] width 18 height 30
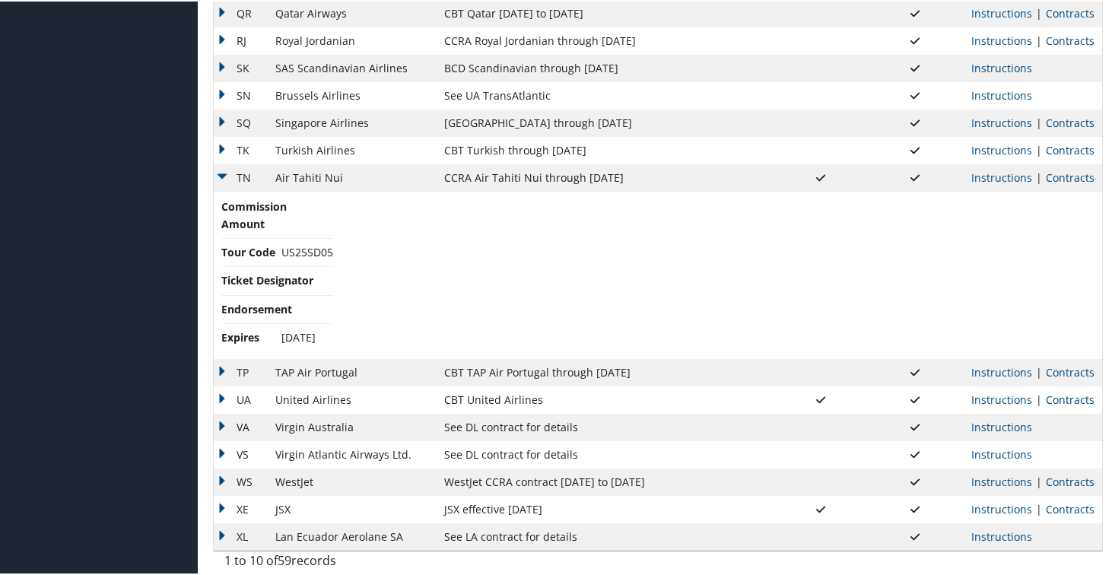
click at [222, 171] on td "TN" at bounding box center [241, 176] width 54 height 27
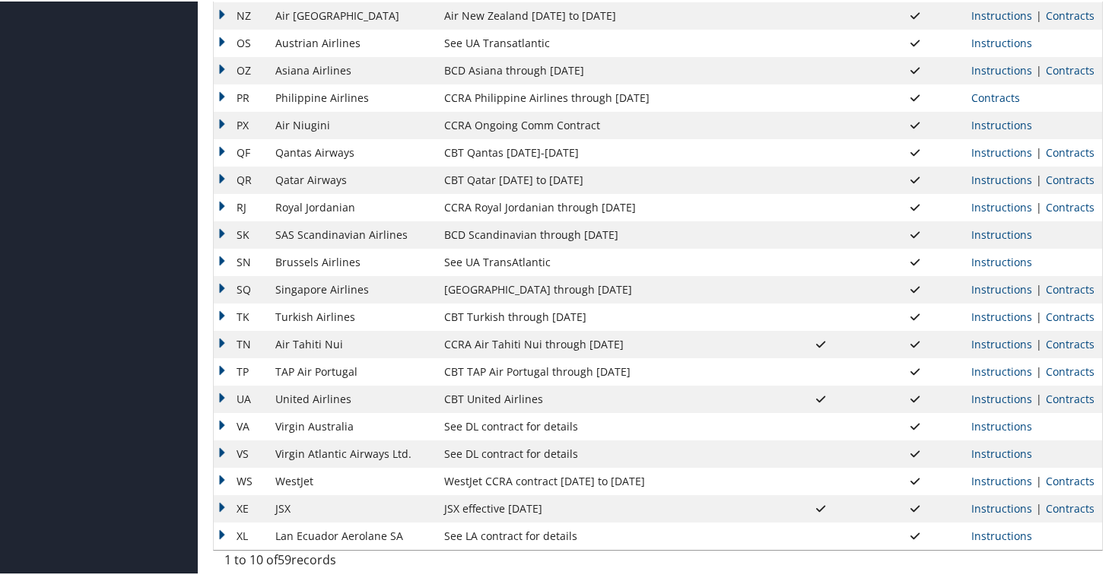
scroll to position [1203, 0]
click at [218, 371] on td "TP" at bounding box center [241, 370] width 54 height 27
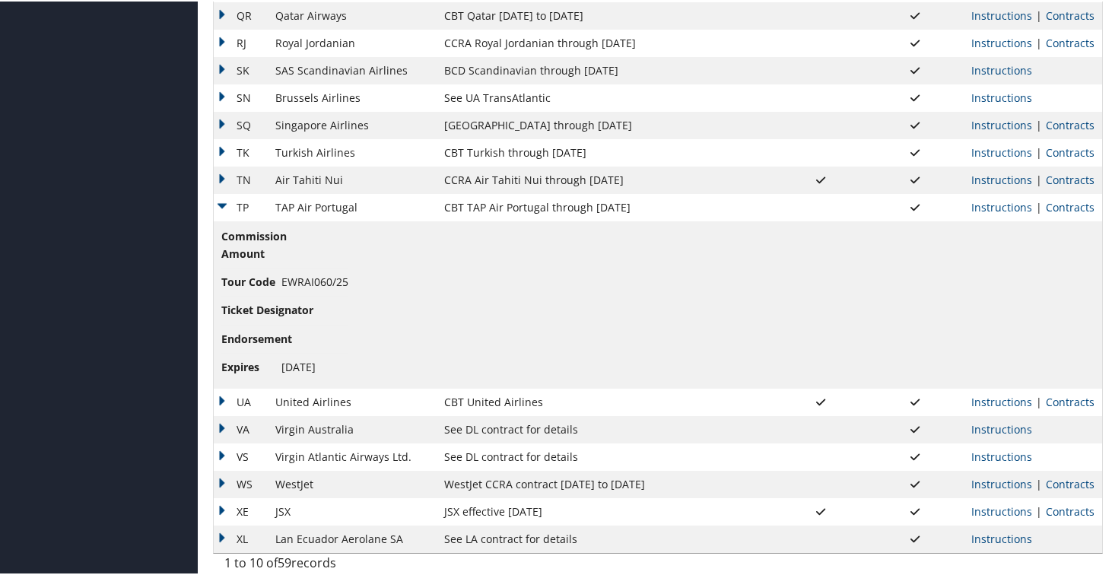
scroll to position [1370, 0]
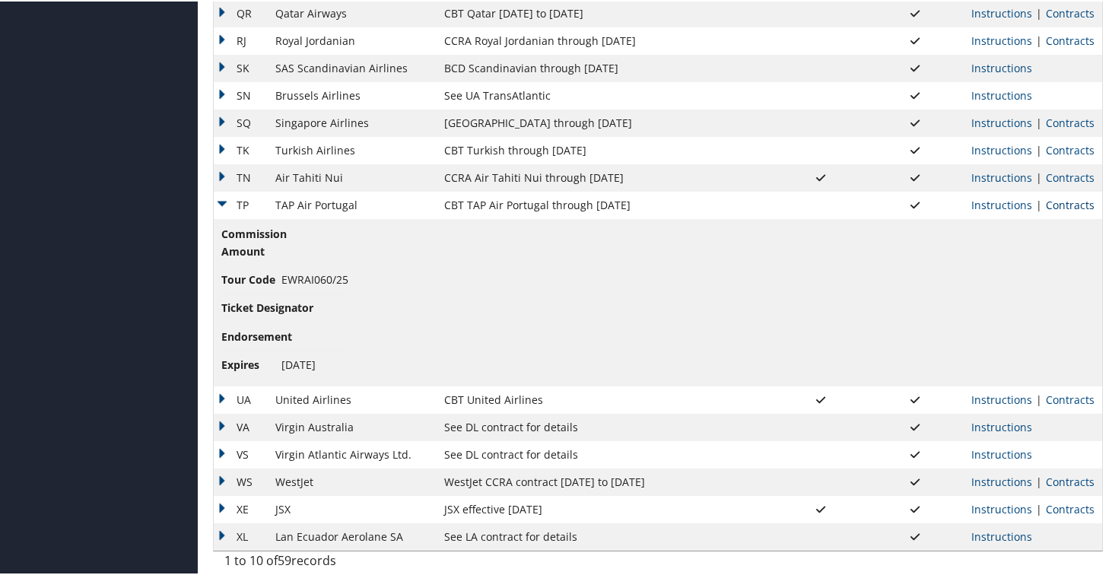
click at [1051, 205] on link "Contracts" at bounding box center [1070, 203] width 49 height 14
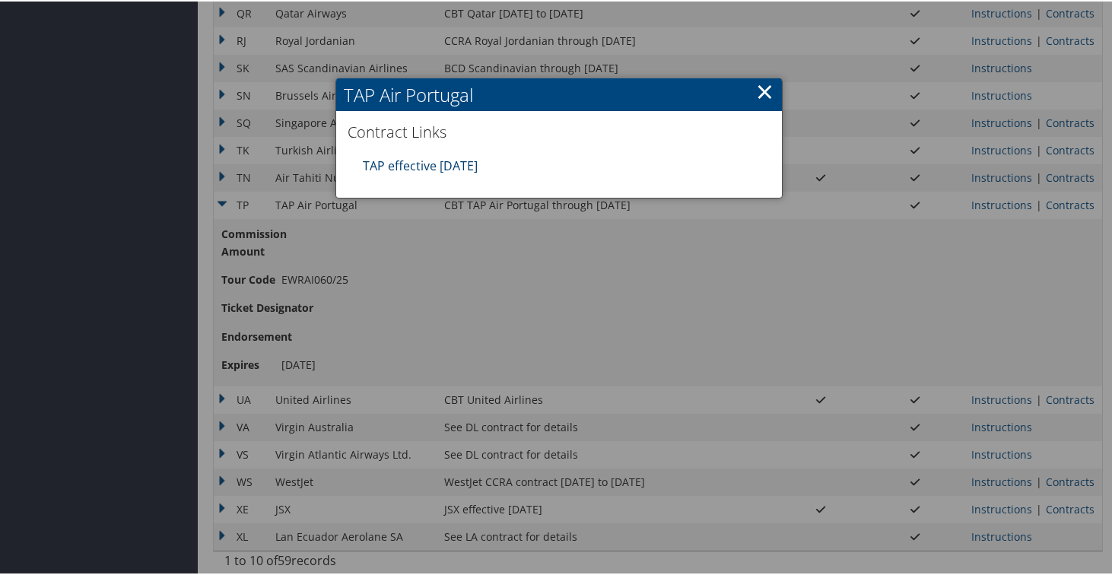
click at [380, 163] on link "TAP effective 1jan25" at bounding box center [420, 164] width 115 height 17
click at [759, 91] on link "×" at bounding box center [765, 90] width 18 height 30
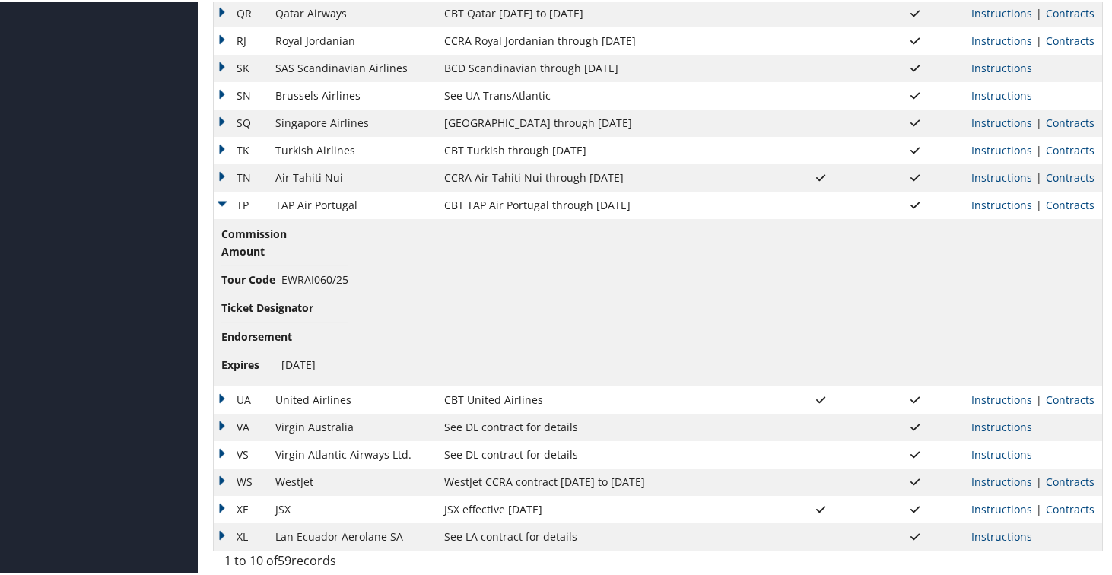
click at [225, 202] on td "TP" at bounding box center [241, 203] width 54 height 27
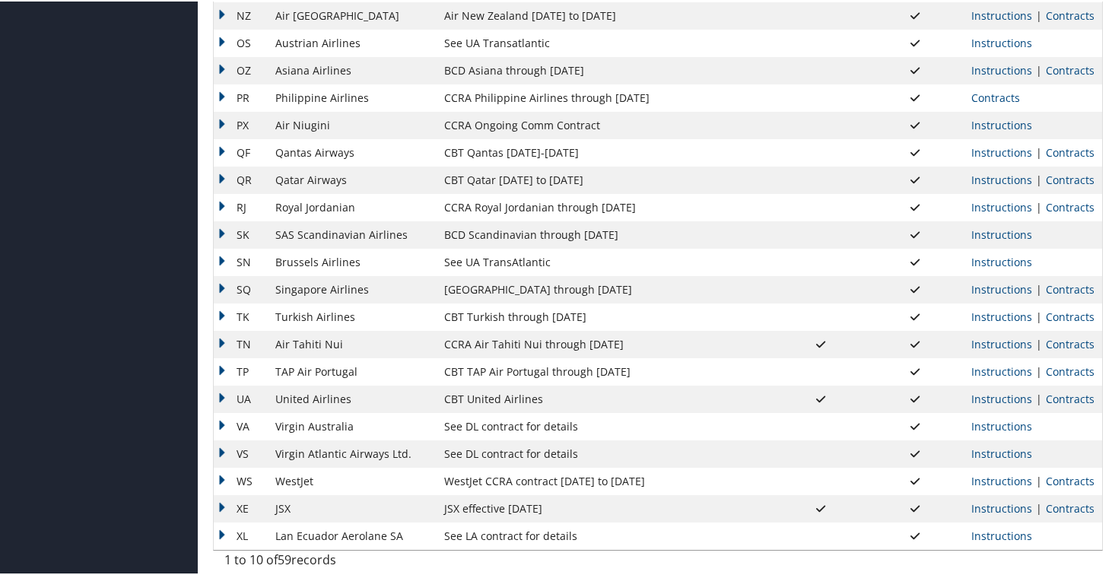
click at [220, 427] on td "VA" at bounding box center [241, 425] width 54 height 27
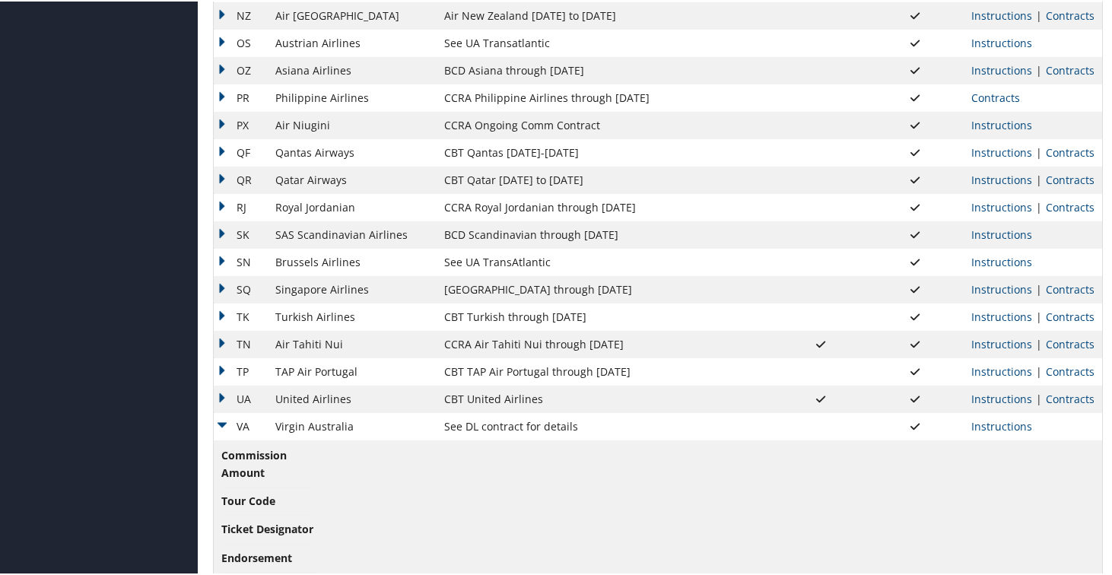
click at [220, 427] on td "VA" at bounding box center [241, 425] width 54 height 27
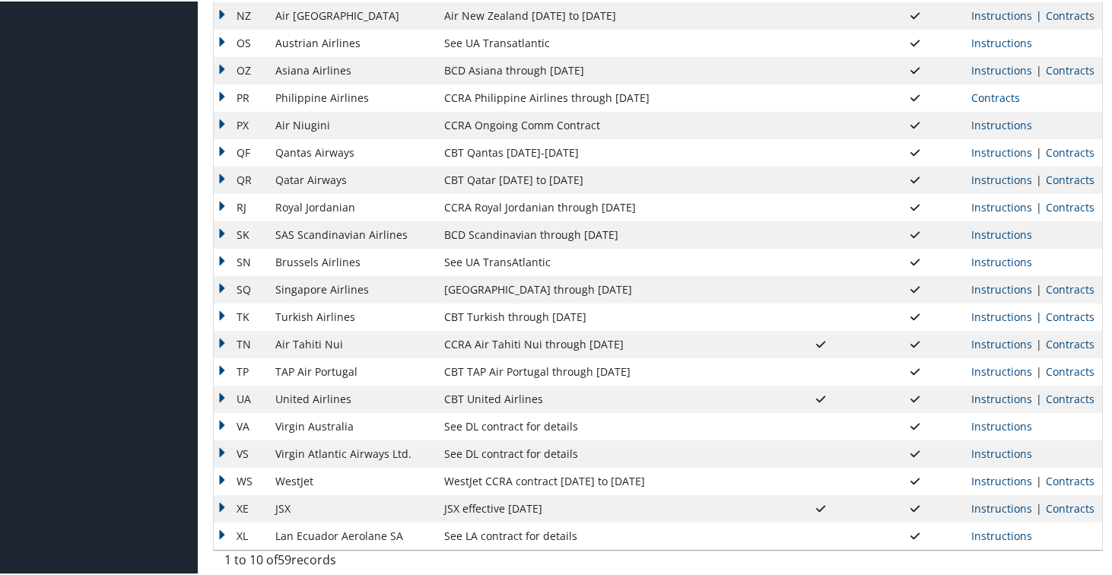
click at [221, 453] on td "VS" at bounding box center [241, 452] width 54 height 27
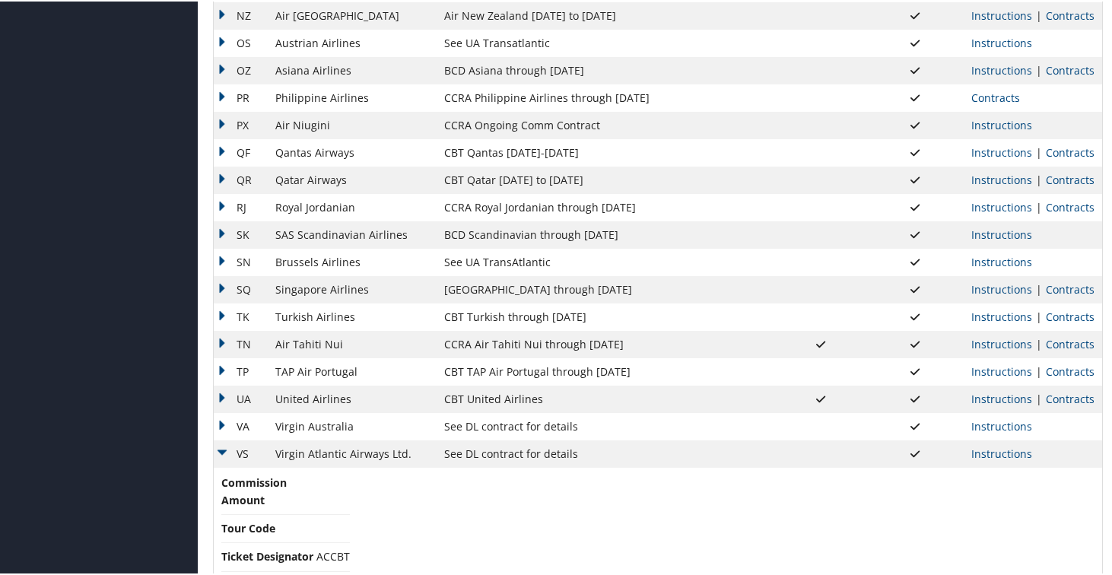
click at [223, 453] on td "VS" at bounding box center [241, 452] width 54 height 27
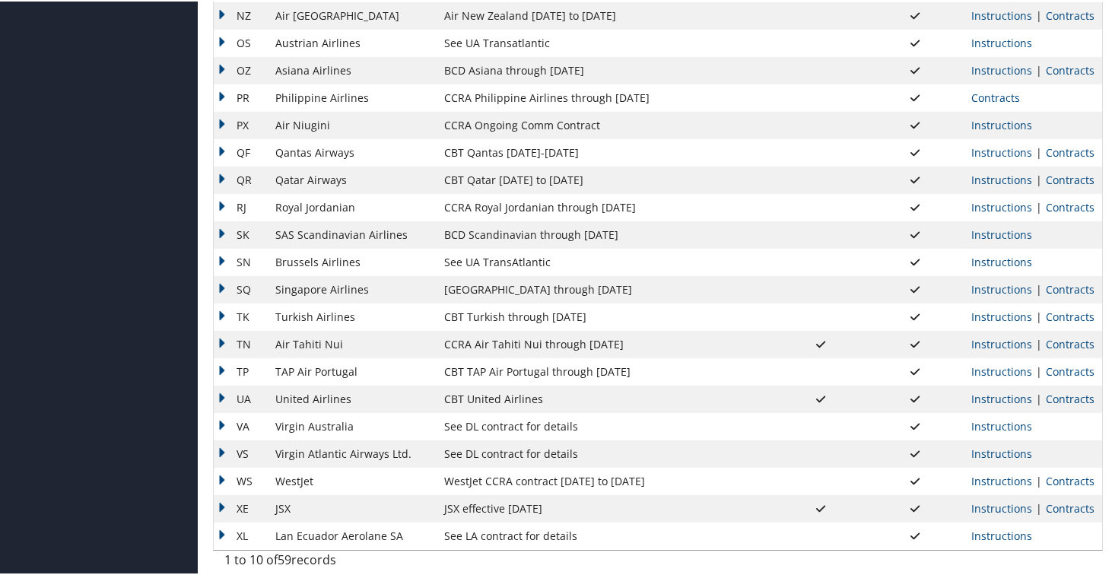
click at [221, 470] on td "WS" at bounding box center [241, 479] width 54 height 27
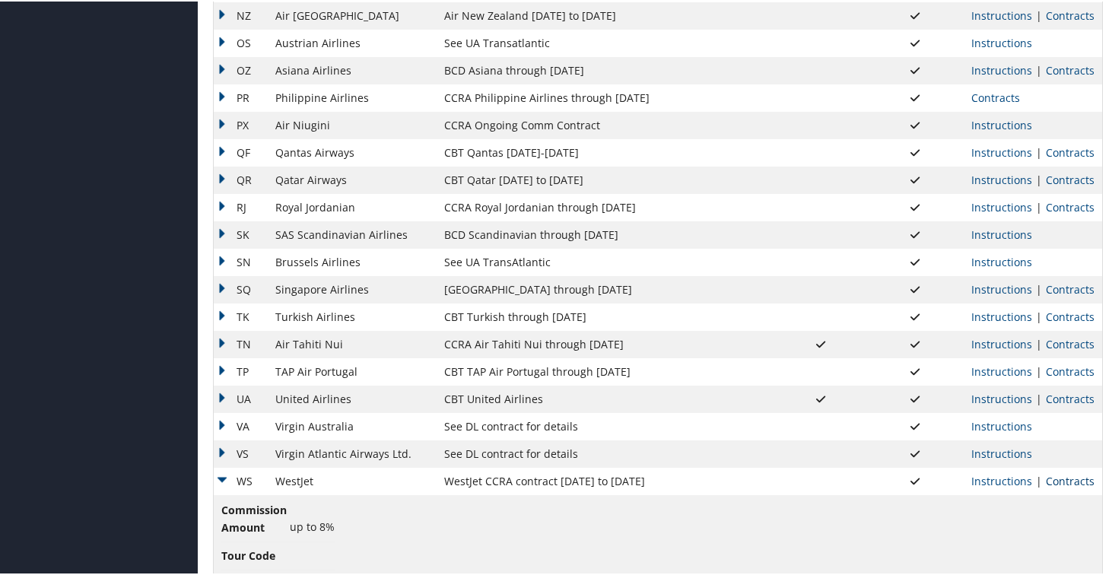
click at [1049, 479] on link "Contracts" at bounding box center [1070, 480] width 49 height 14
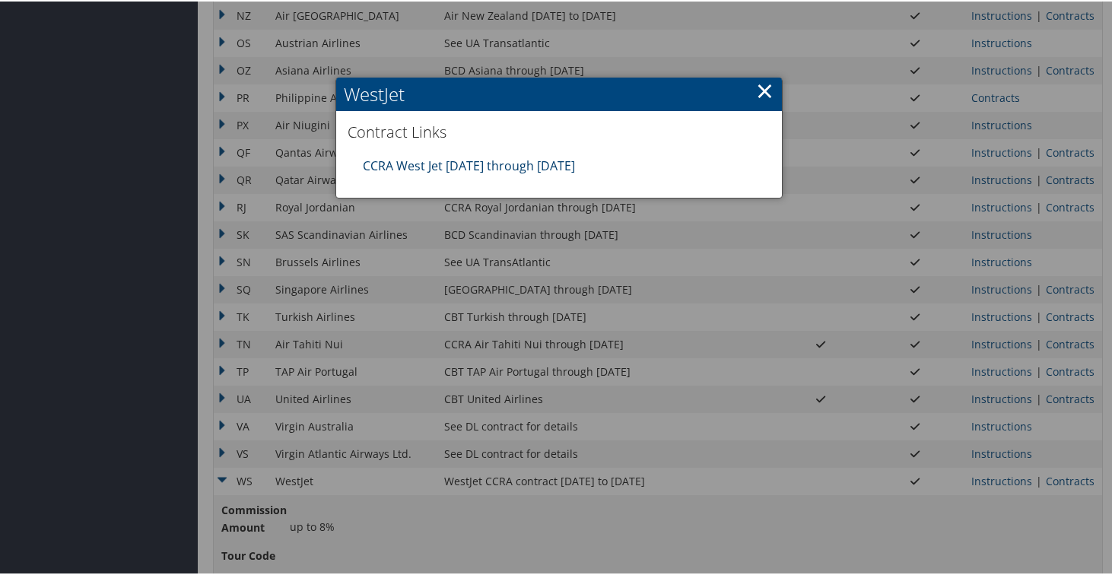
click at [490, 165] on link "CCRA West Jet 7.1.25 through 6.30.26" at bounding box center [469, 164] width 212 height 17
click at [594, 275] on div at bounding box center [559, 287] width 1119 height 575
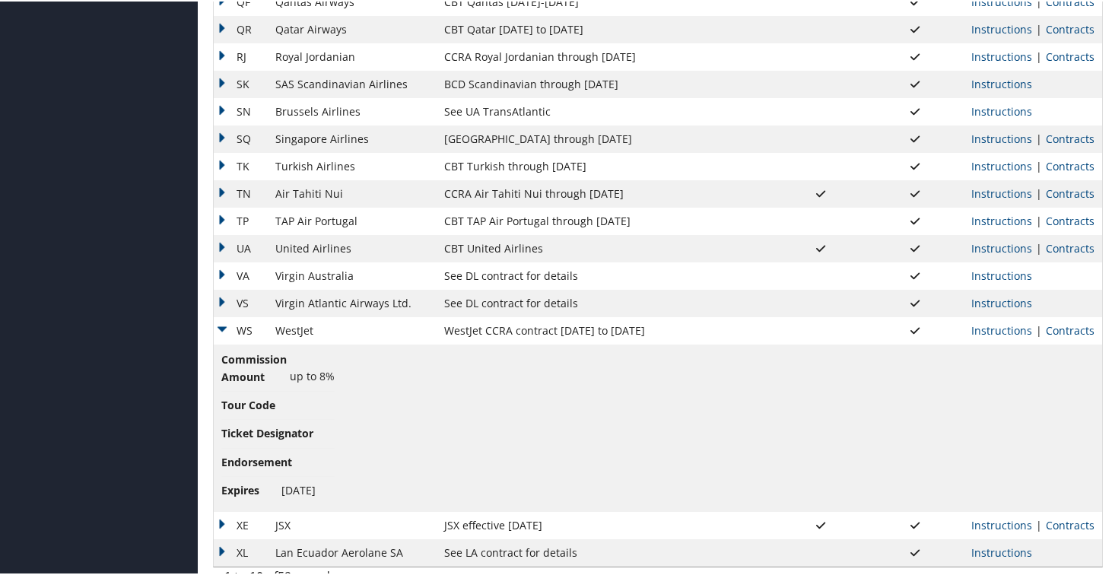
scroll to position [1370, 0]
